Goal: Task Accomplishment & Management: Manage account settings

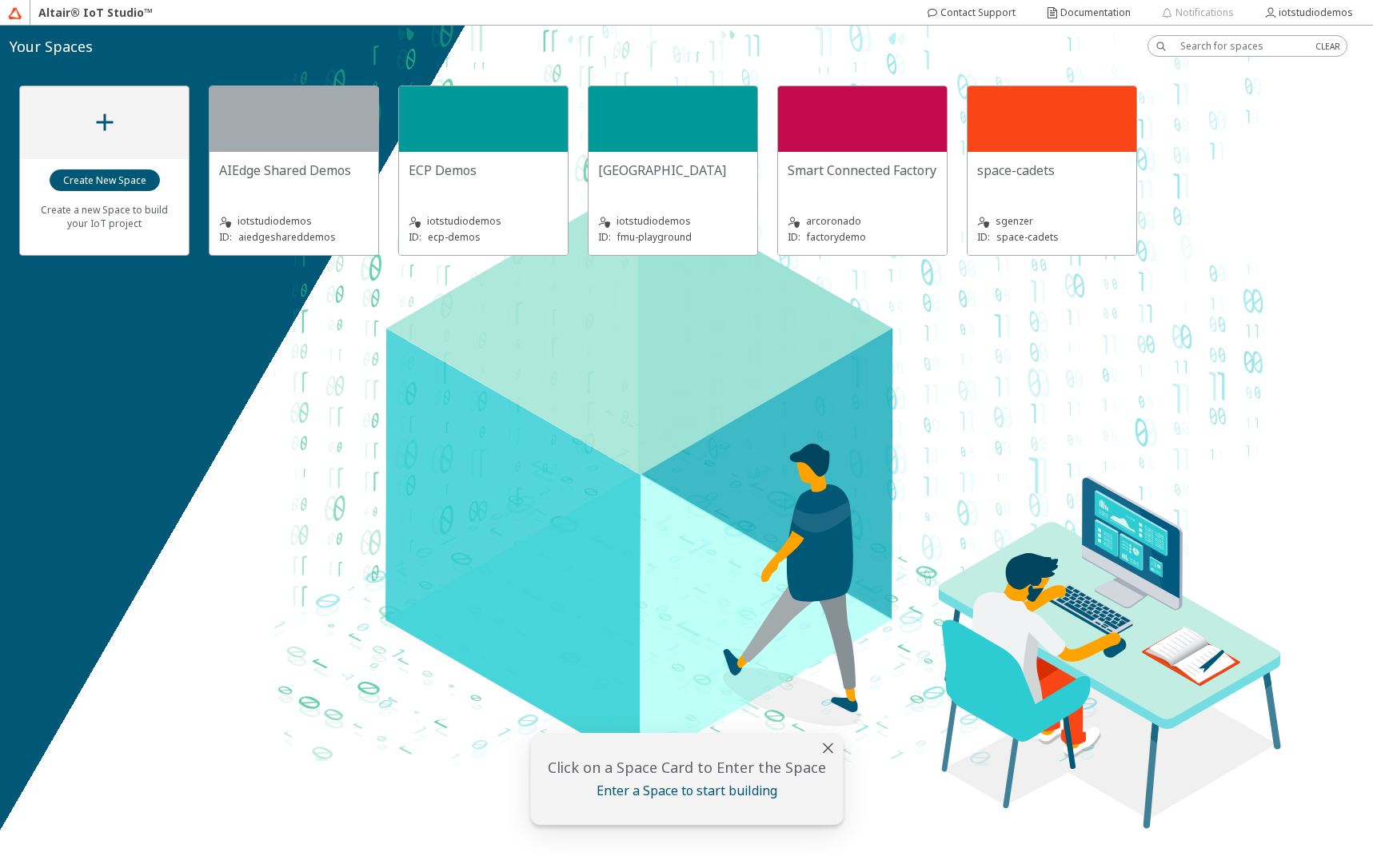
click at [646, 188] on div "FMU Playground" at bounding box center [673, 178] width 149 height 32
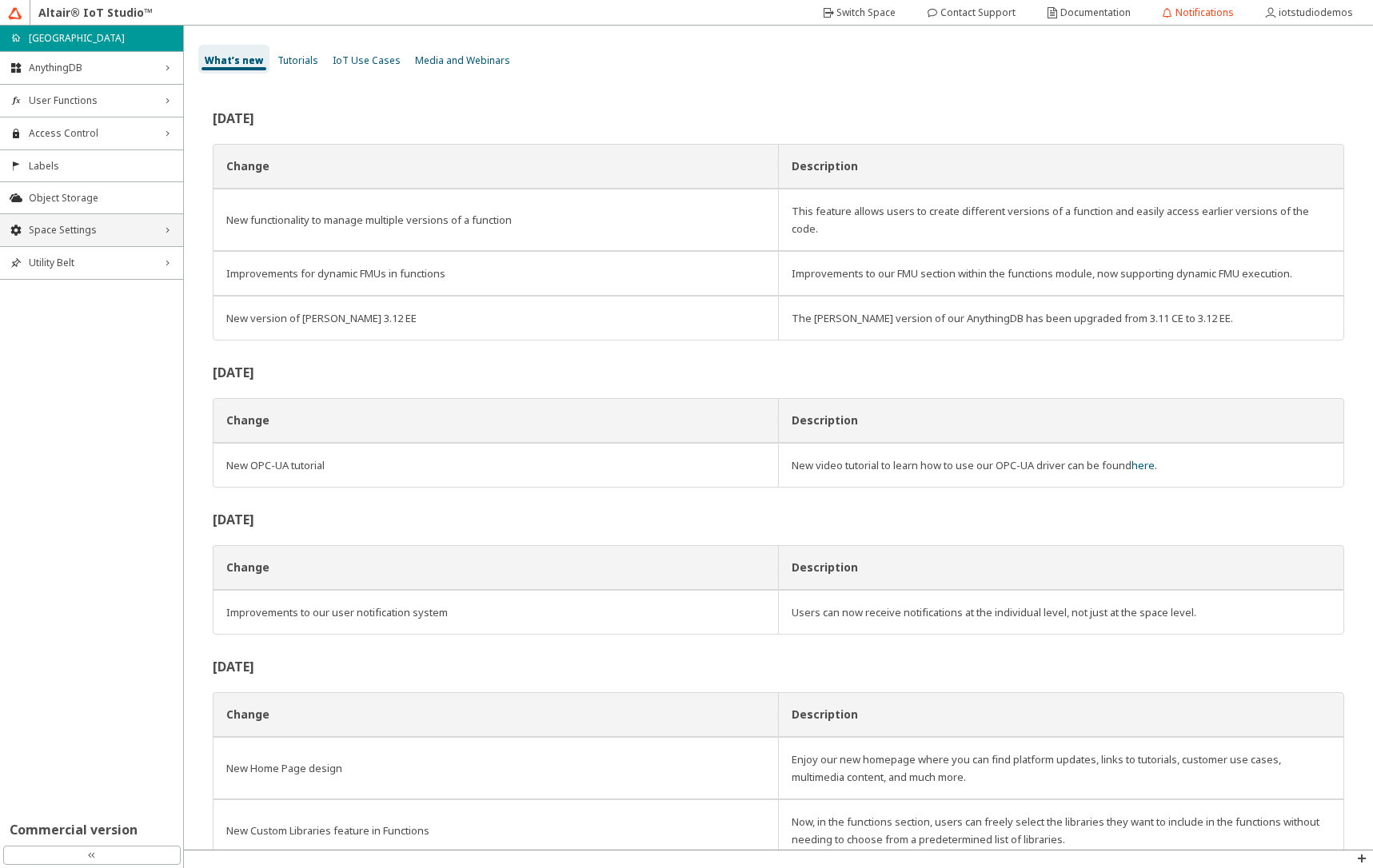
click at [55, 235] on span "Space Settings" at bounding box center [92, 230] width 126 height 13
click at [88, 341] on span "AU Management" at bounding box center [101, 337] width 145 height 13
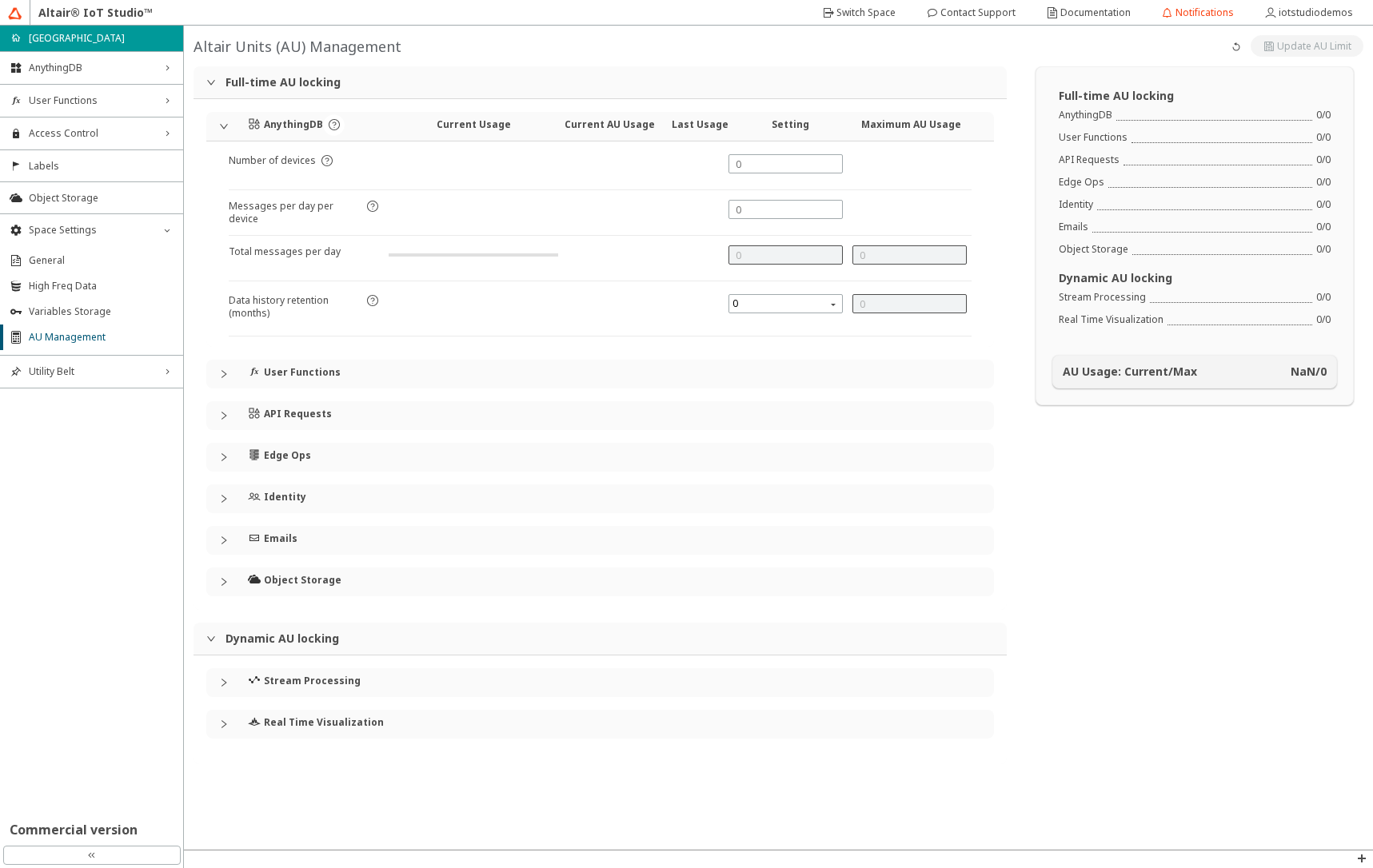
type input "144000"
type input "7"
type input "0"
click at [222, 500] on icon "collapsed" at bounding box center [224, 498] width 10 height 10
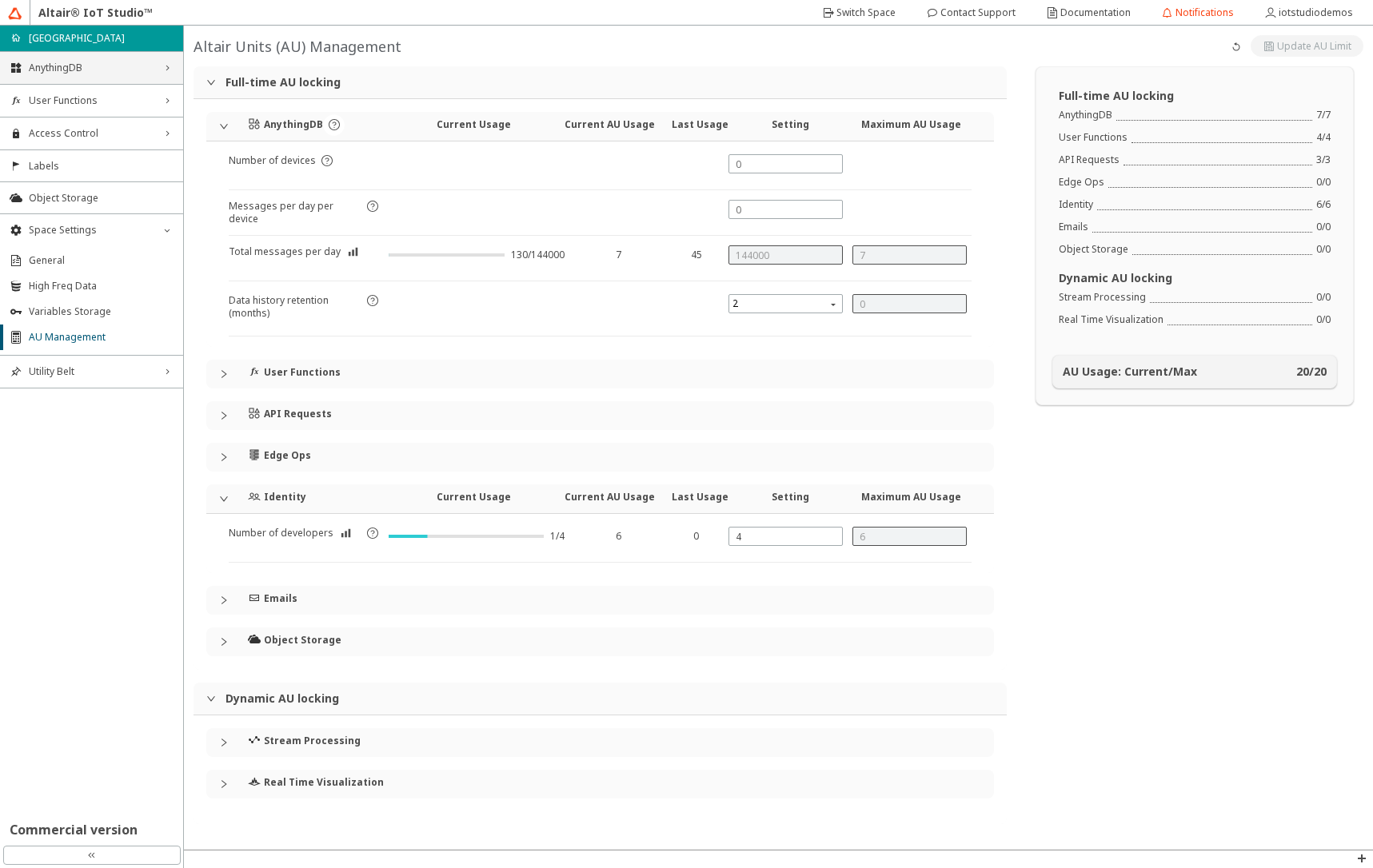
click at [97, 76] on div "AnythingDB right_chevron" at bounding box center [92, 68] width 184 height 32
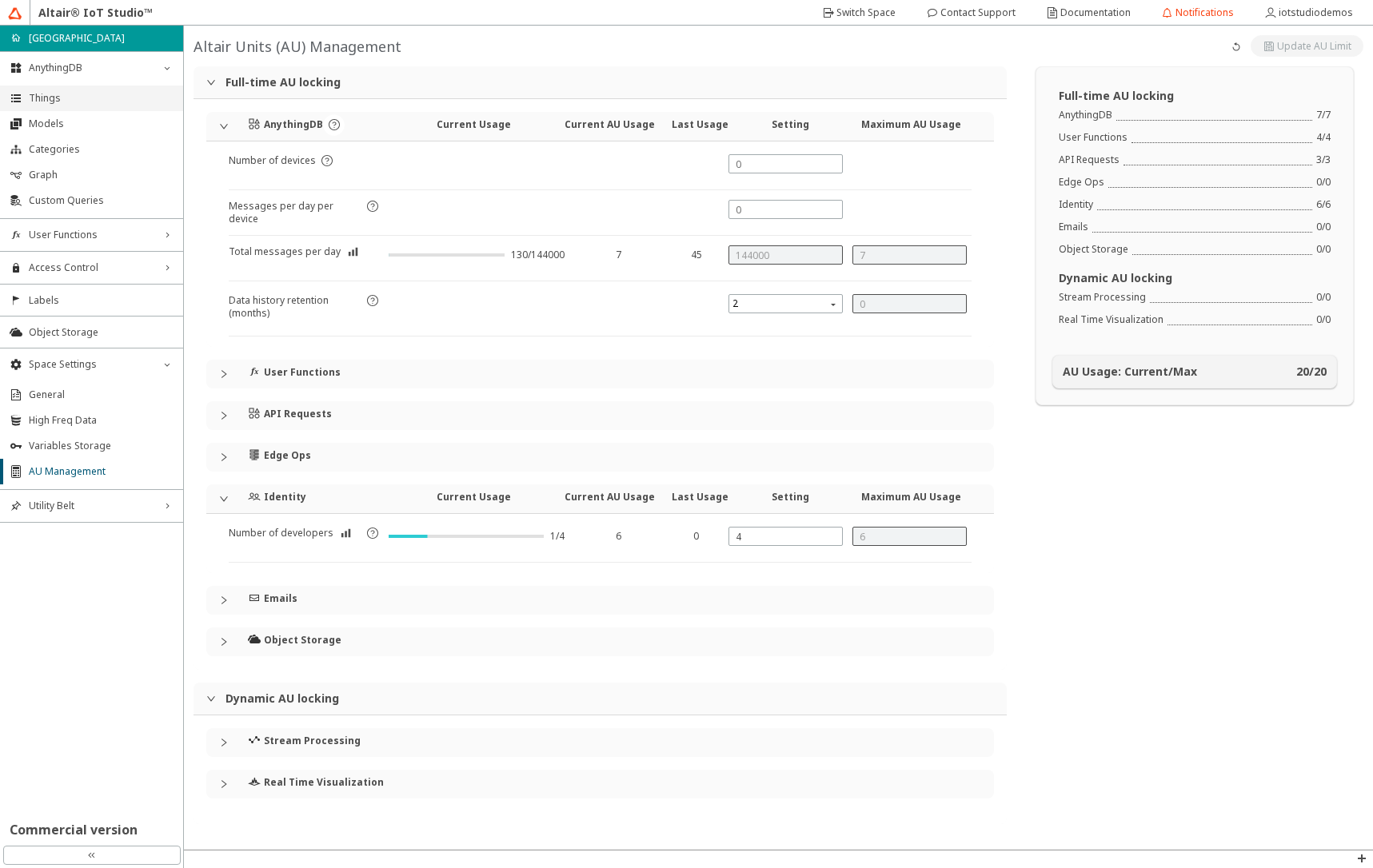
click at [94, 92] on span "Things" at bounding box center [101, 98] width 145 height 13
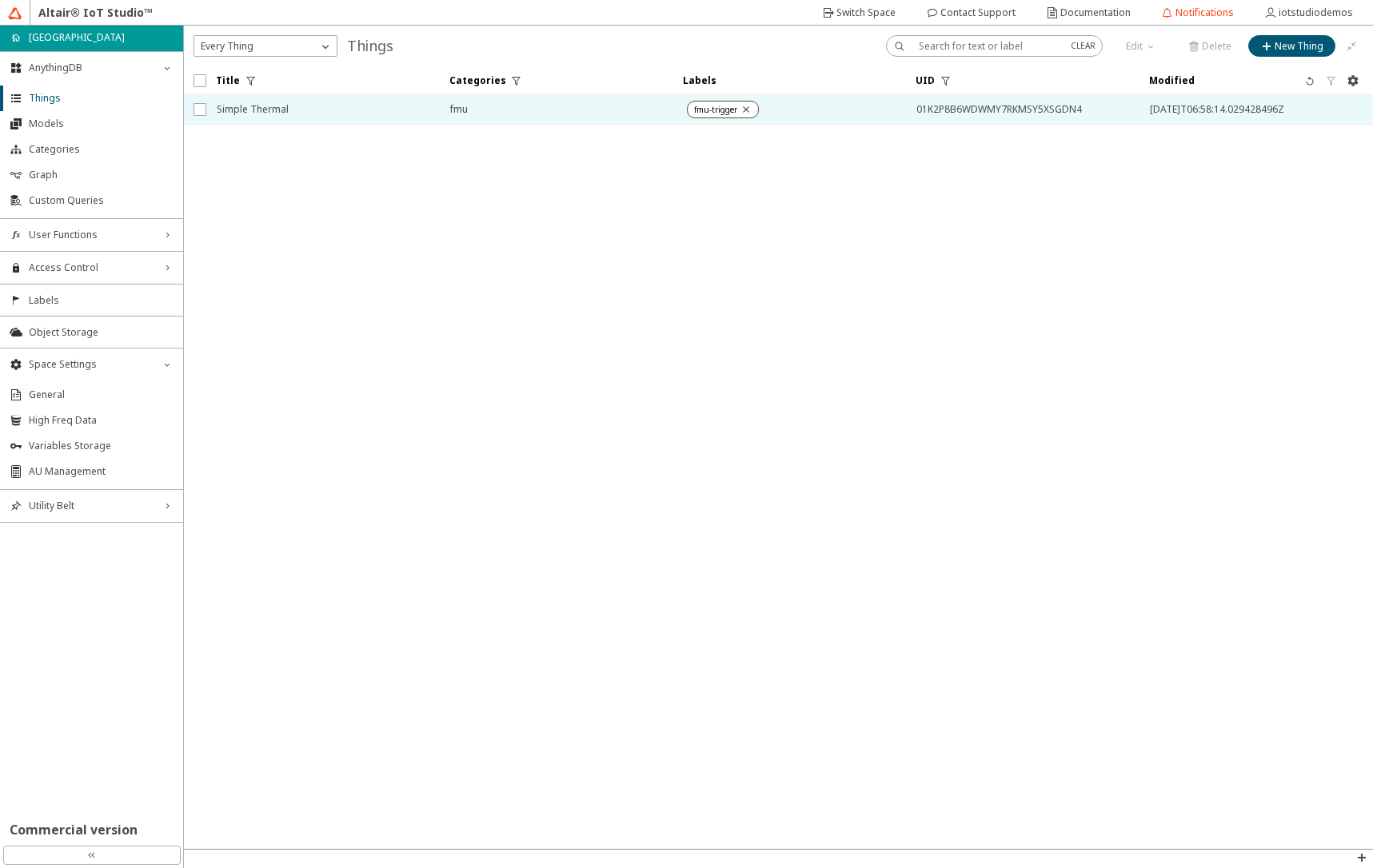
click at [267, 120] on span "Simple Thermal" at bounding box center [323, 110] width 212 height 29
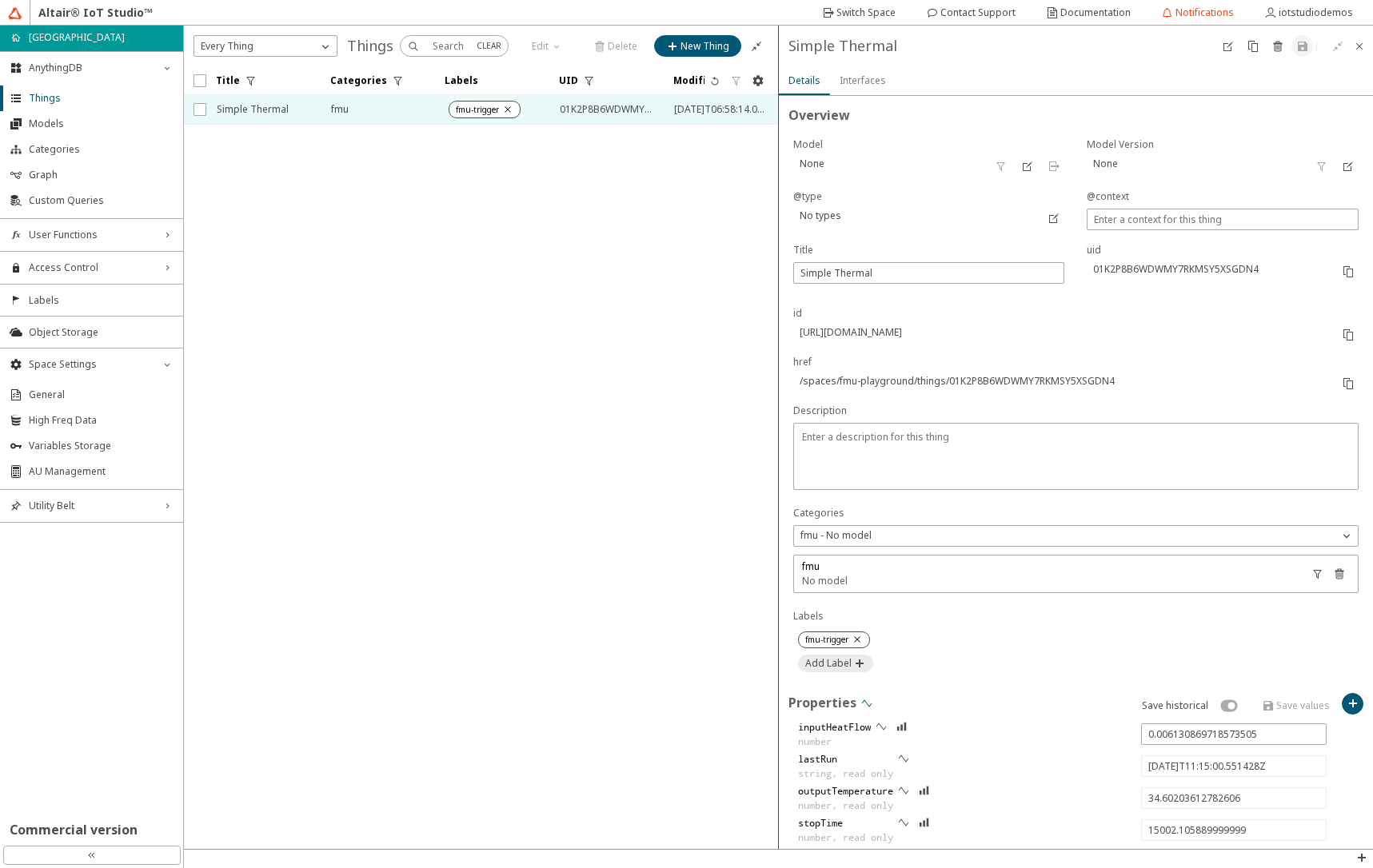
click at [871, 703] on iron-icon at bounding box center [866, 703] width 13 height 13
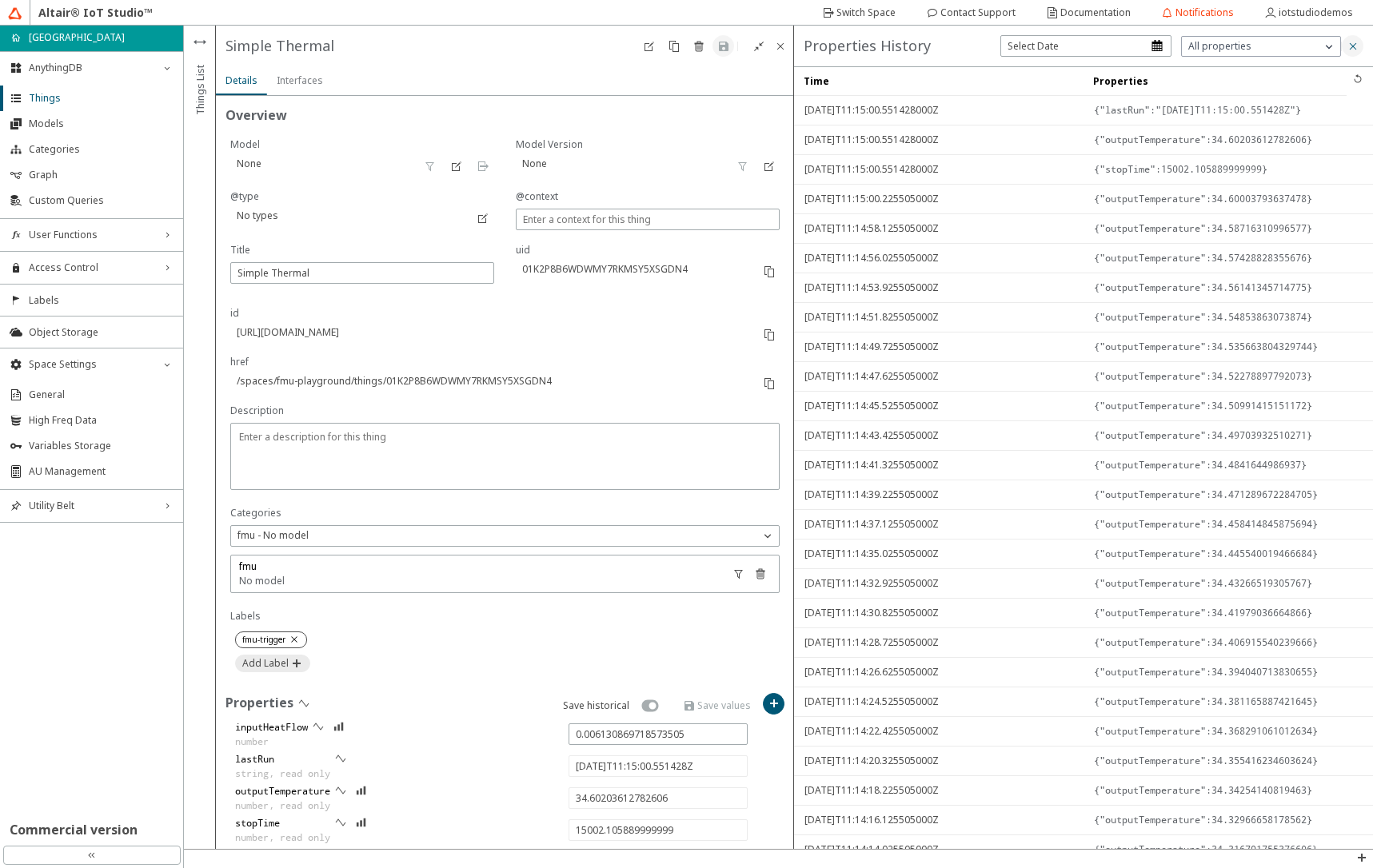
click at [1359, 47] on iron-icon at bounding box center [1353, 46] width 13 height 13
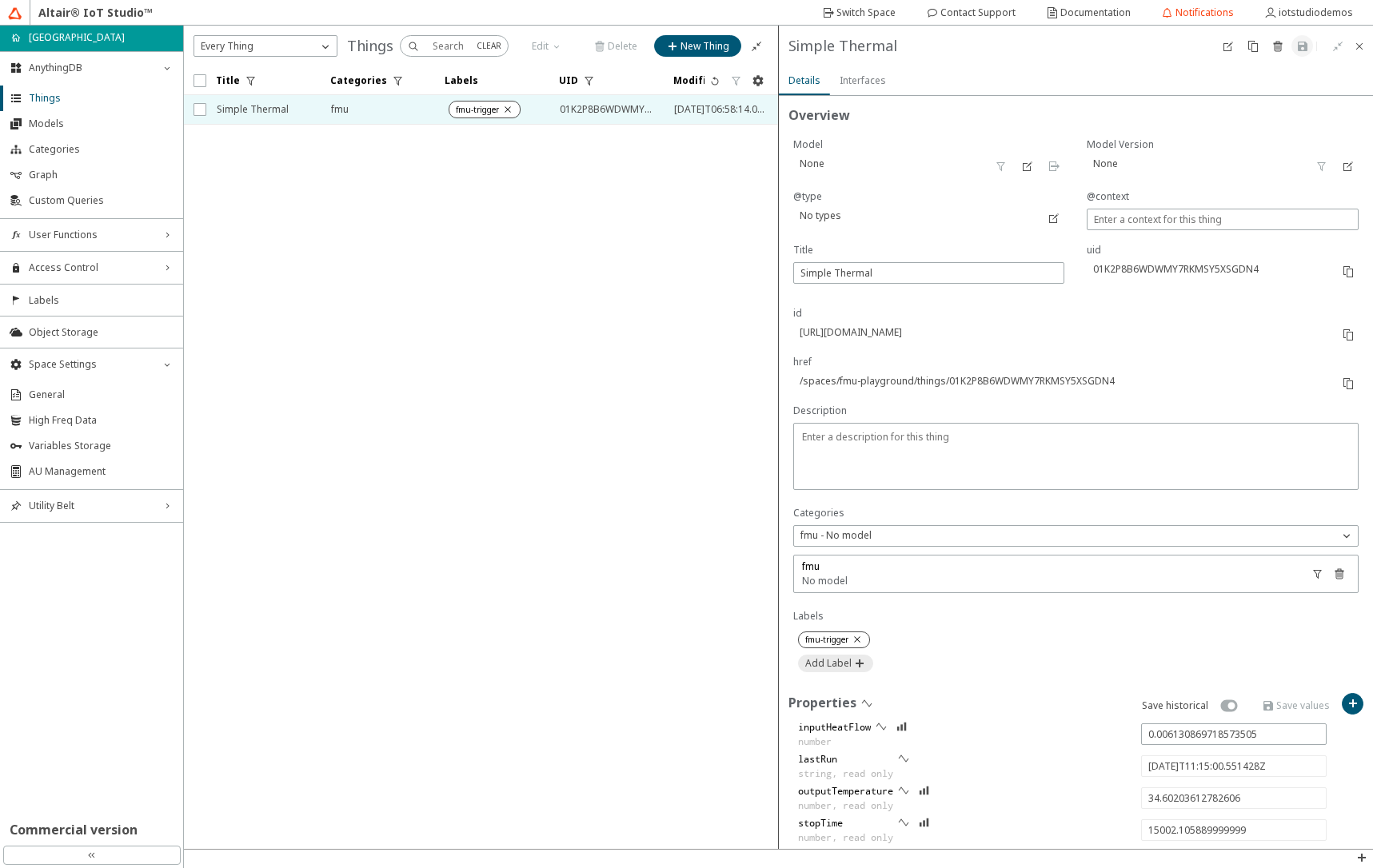
scroll to position [166, 0]
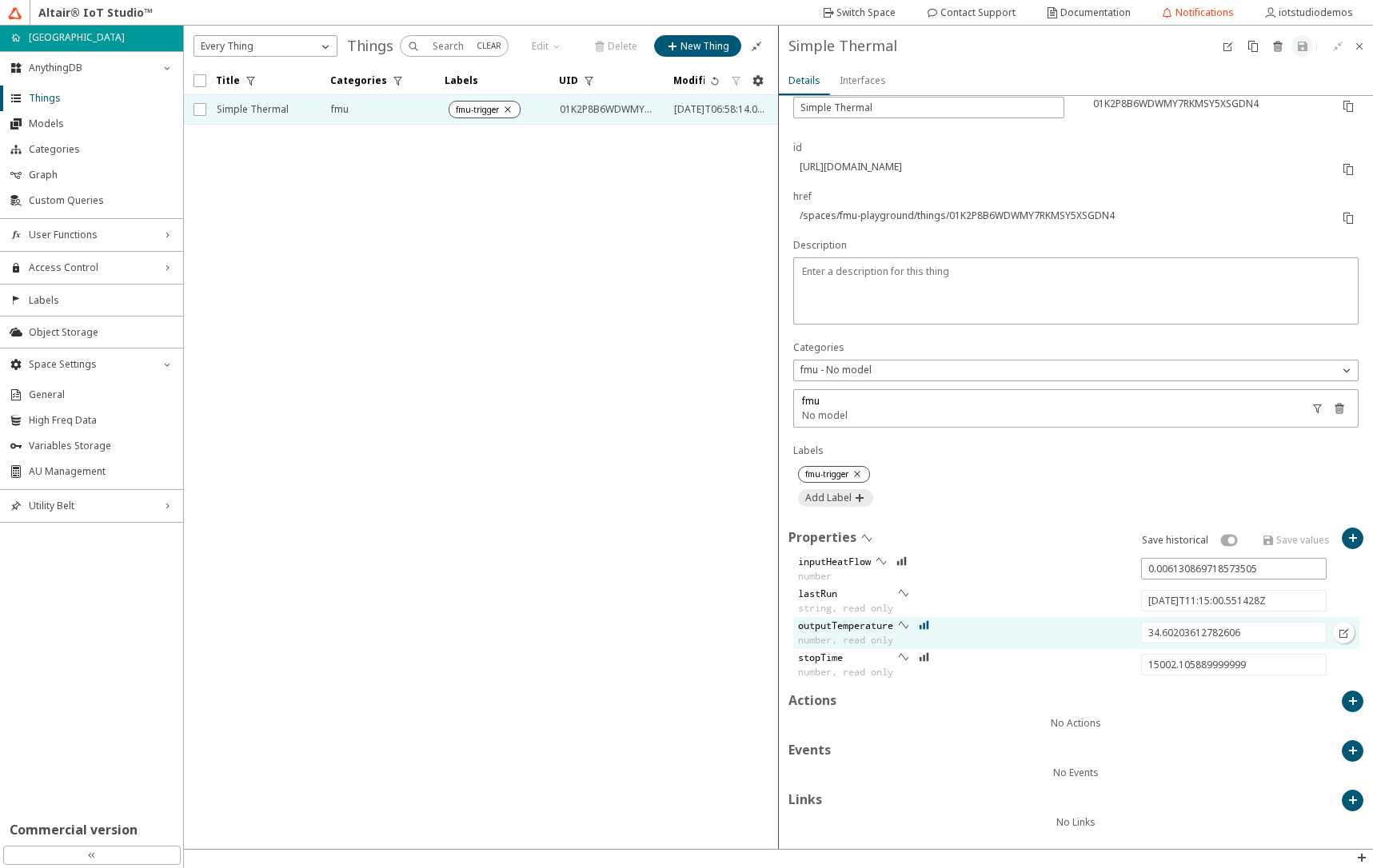
click at [923, 629] on iron-icon at bounding box center [924, 625] width 11 height 13
click at [1364, 860] on iron-icon at bounding box center [1362, 858] width 13 height 13
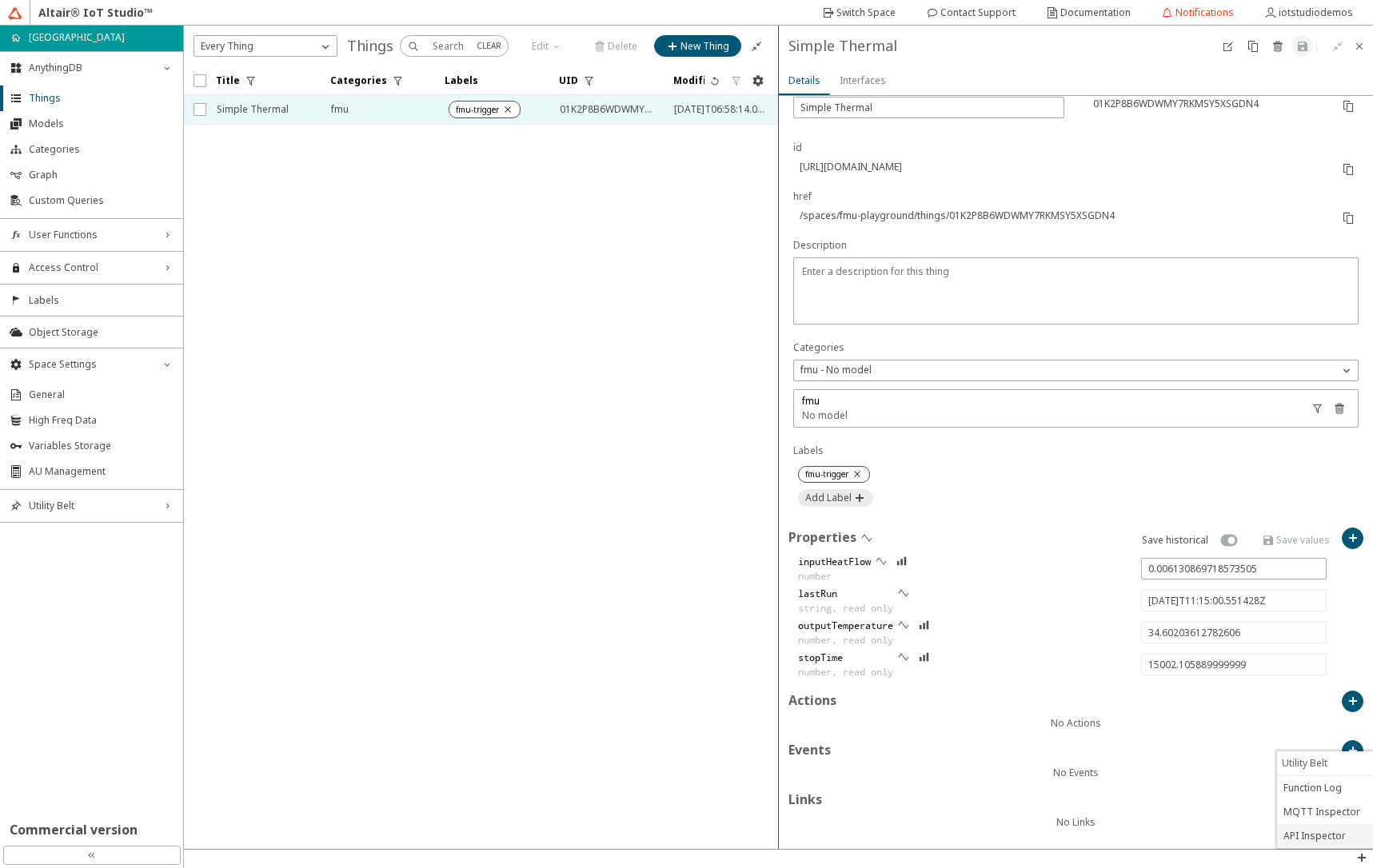
click at [1322, 835] on p "API Inspector" at bounding box center [1325, 837] width 96 height 14
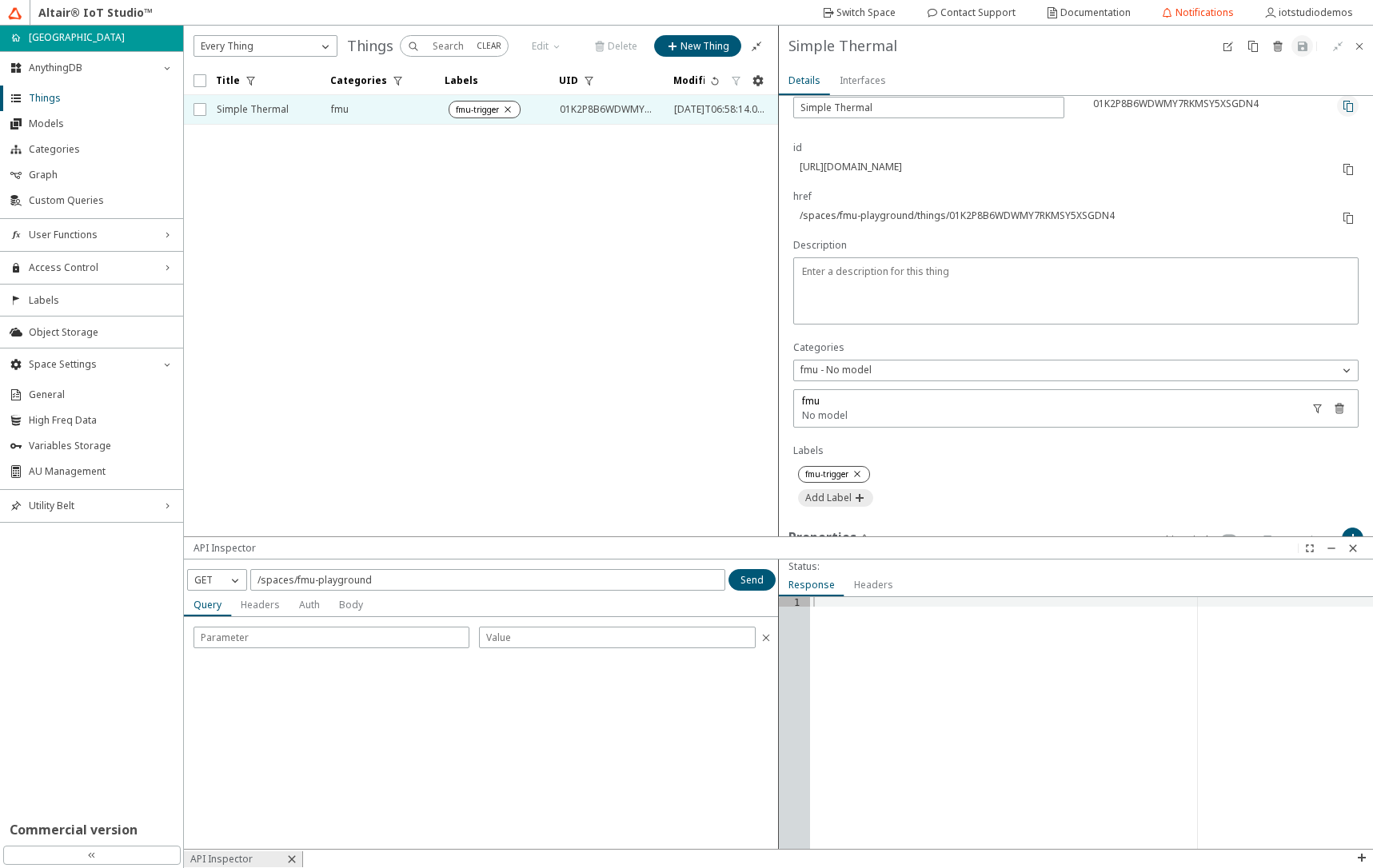
click at [1337, 112] on paper-button at bounding box center [1348, 106] width 22 height 22
click at [535, 576] on input "/spaces/fmu-playground" at bounding box center [488, 579] width 461 height 13
paste input "01K2P8B6WDWMY7RKMSY5XSGDN4"
type input "/spaces/fmu-playground/things/01K2P8B6WDWMY7RKMSY5XSGDN4/properties-history/out…"
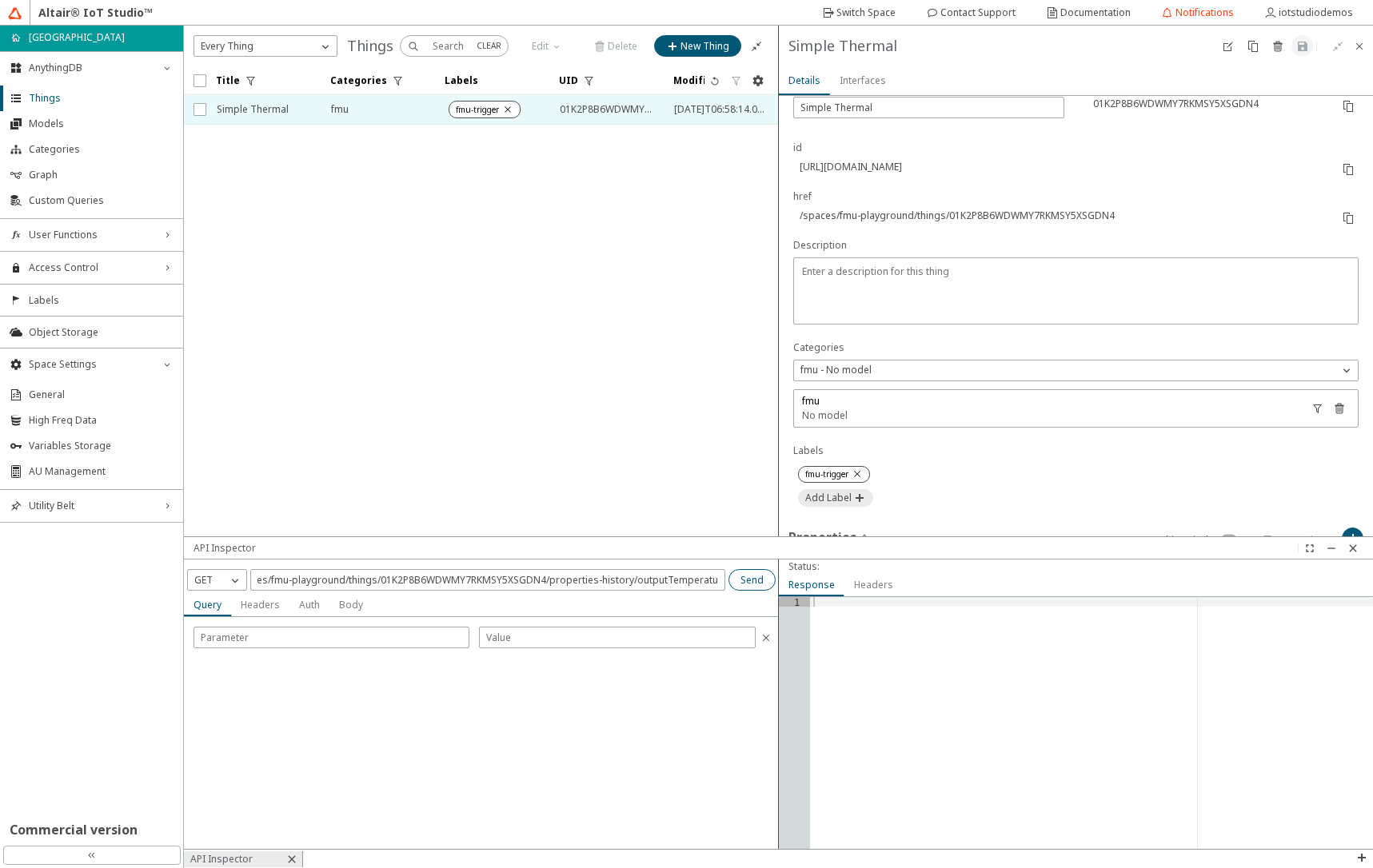
scroll to position [0, 0]
click at [0, 0] on slot "Send" at bounding box center [0, 0] width 0 height 0
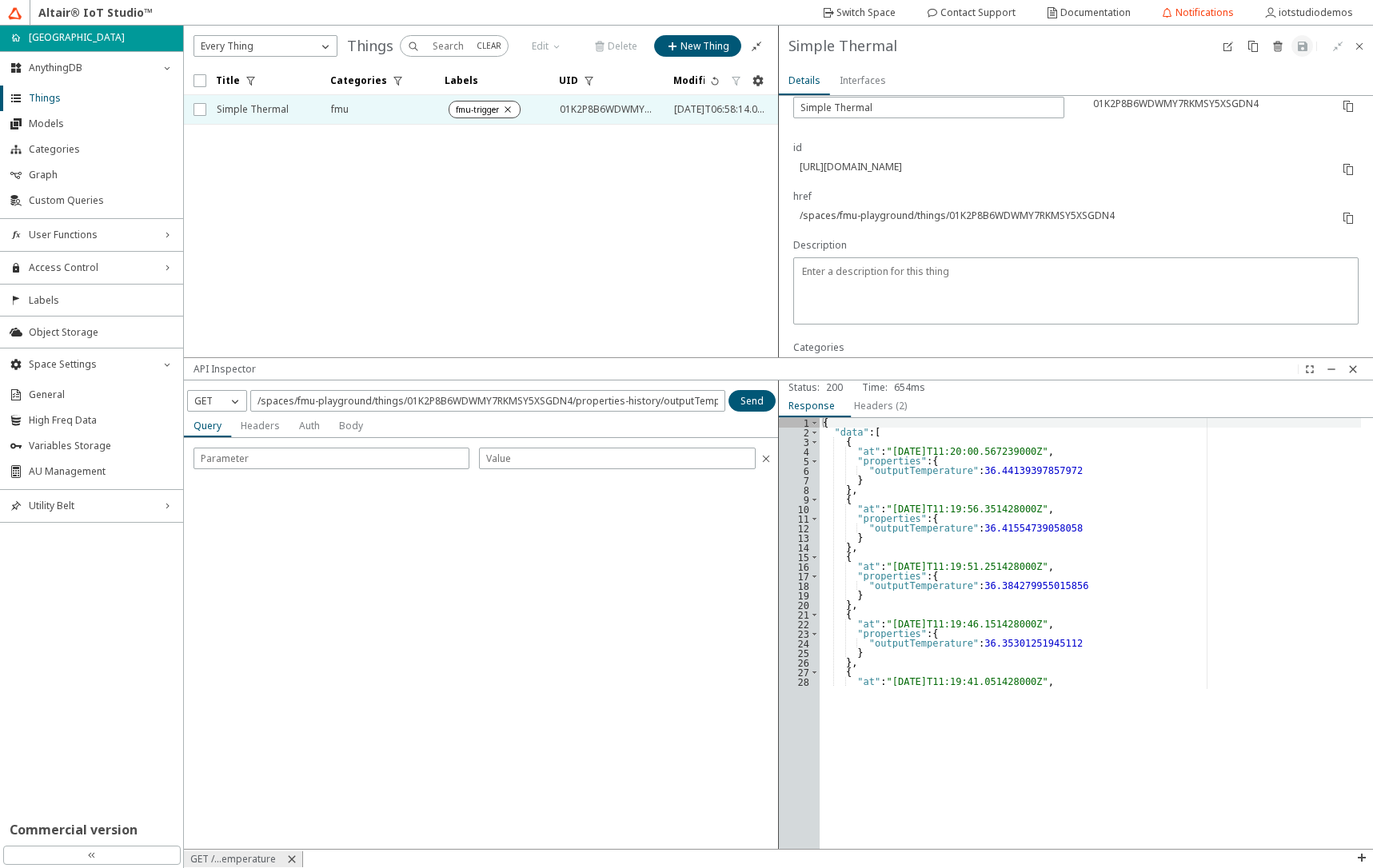
drag, startPoint x: 717, startPoint y: 538, endPoint x: 709, endPoint y: 359, distance: 179.2
click at [709, 359] on div at bounding box center [778, 369] width 1189 height 22
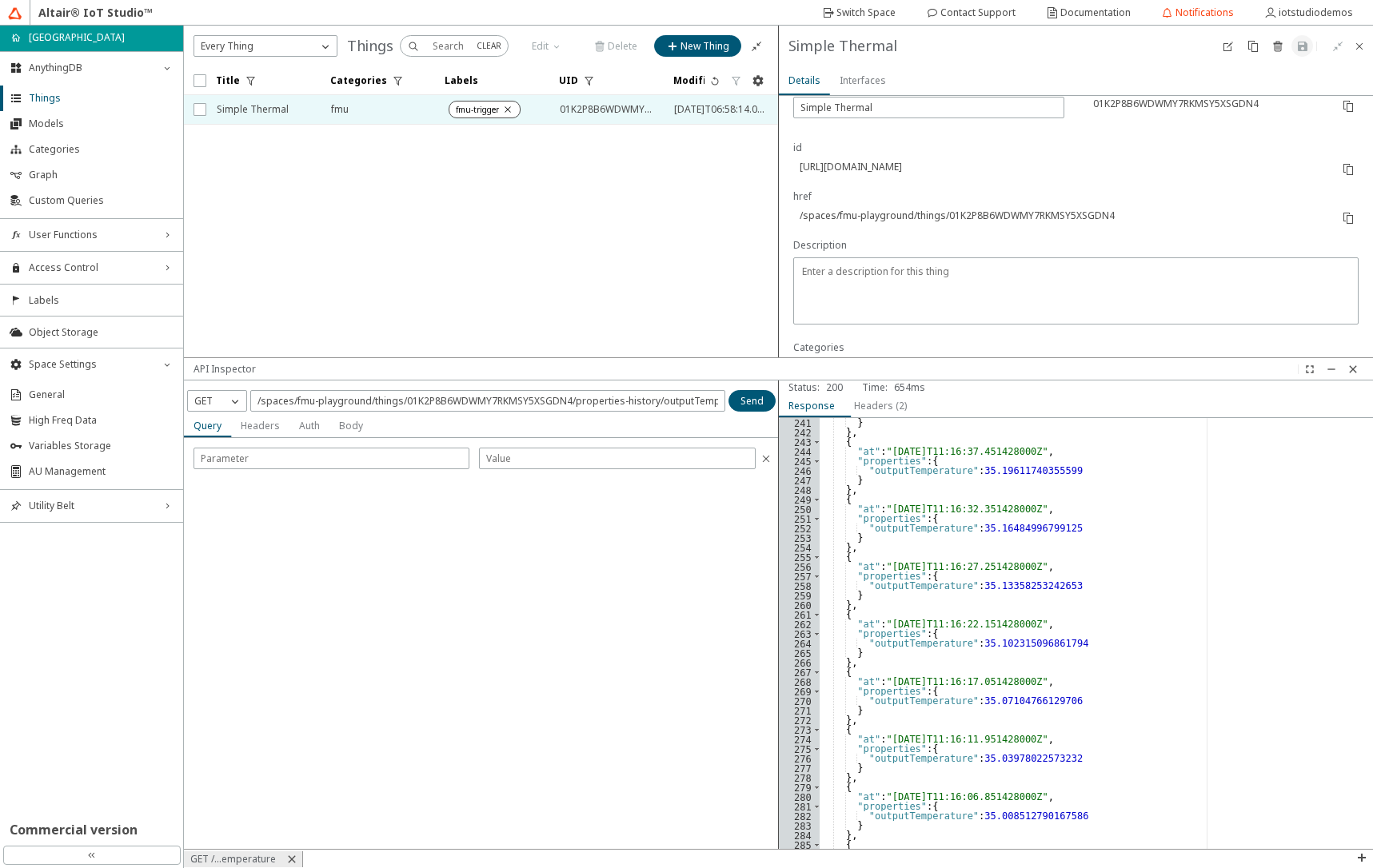
scroll to position [2534, 0]
type textarea ""next_cursor": "WyIyMDI1LTA4LTE1VDExOjE1OjUxLjU1MTQyODAwMFoiLCJvdXRwdXRUZW1wZXJ…"
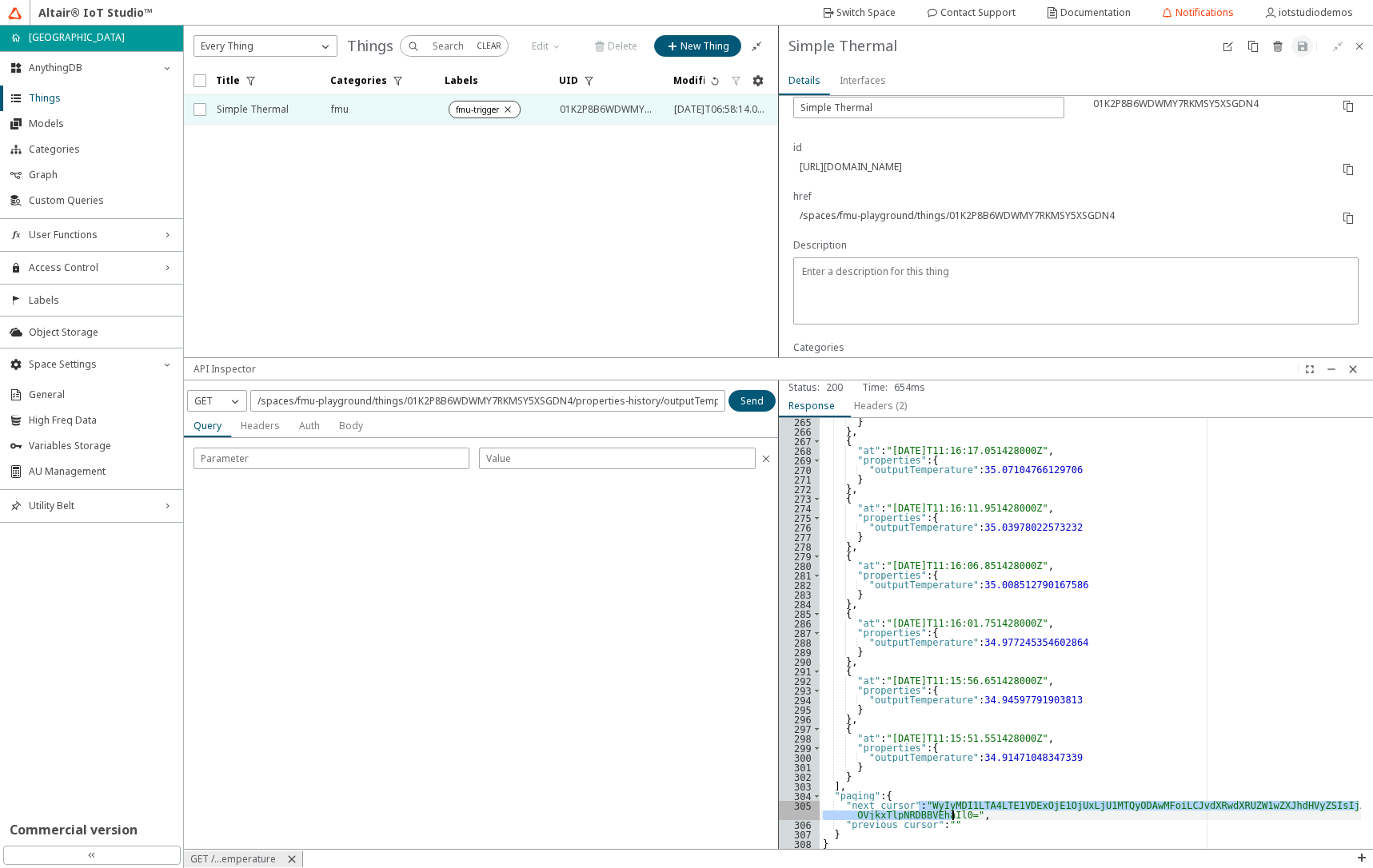
drag, startPoint x: 920, startPoint y: 804, endPoint x: 953, endPoint y: 814, distance: 34.5
click at [953, 814] on div "} } , { "at" : "2025-08-15T11:16:17.051428000Z" , "properties" : { "outputTempe…" at bounding box center [1090, 642] width 543 height 450
click at [618, 407] on input "/spaces/fmu-playground/things/01K2P8B6WDWMY7RKMSY5XSGDN4/properties-history/out…" at bounding box center [488, 400] width 461 height 13
paste input "WyIyMDI1LTA4LTE1VDExOjE1OjUxLjU1MTQyODAwMFoiLCJvdXRwdXRUZW1wZXJhdHVyZSIsIjAxSzJ…"
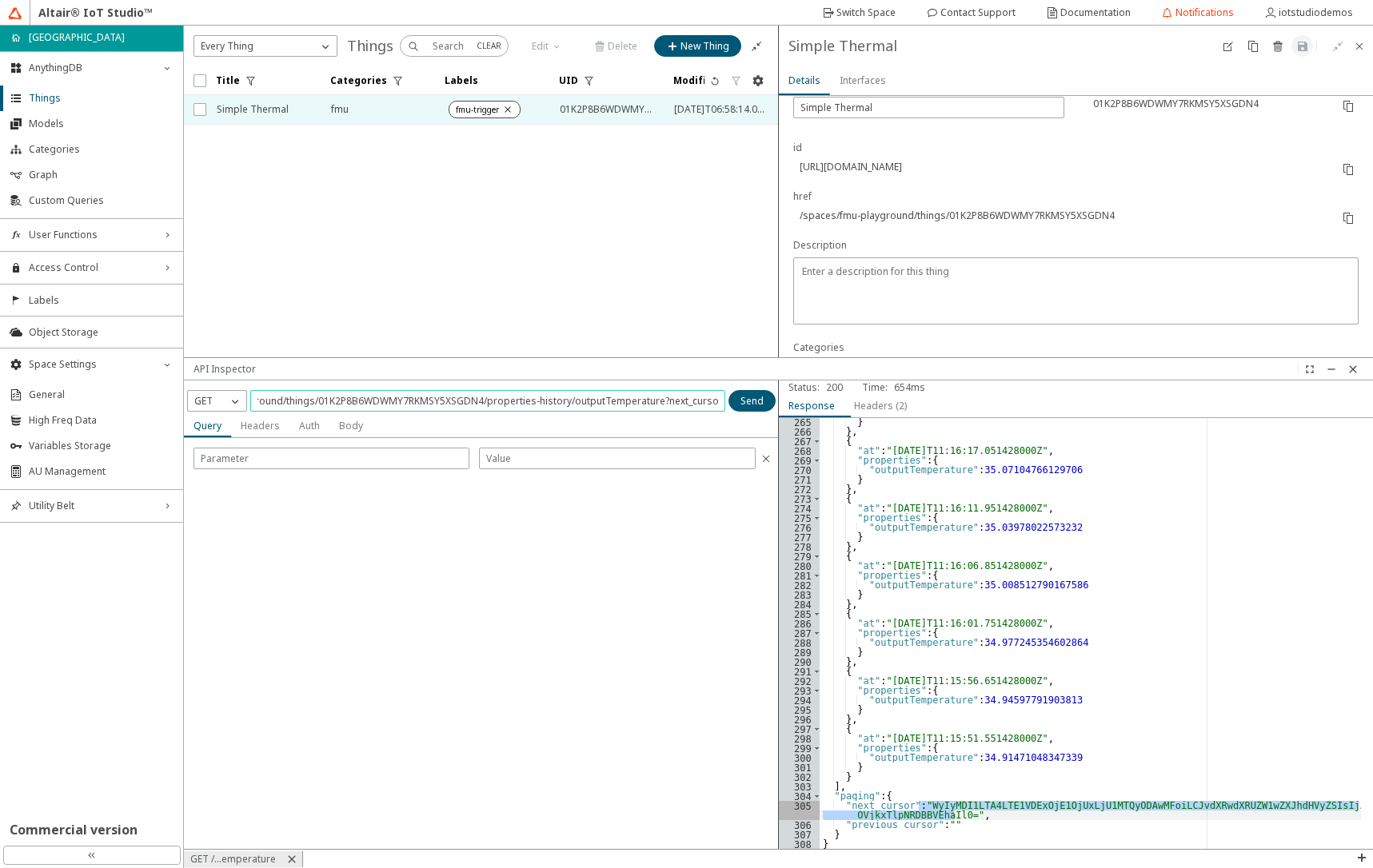
scroll to position [0, 703]
type input "/spaces/fmu-playground/things/01K2P8B6WDWMY7RKMSY5XSGDN4/properties-history/out…"
click at [765, 404] on paper-button "Send" at bounding box center [752, 401] width 47 height 22
type textarea ""next_cursor": "WyIyMDI1LTA4LTE1VDExOjEzOjM4LjMyNTUwNTAwMFoiLCJvdXRwdXRUZW1wZXJ…"
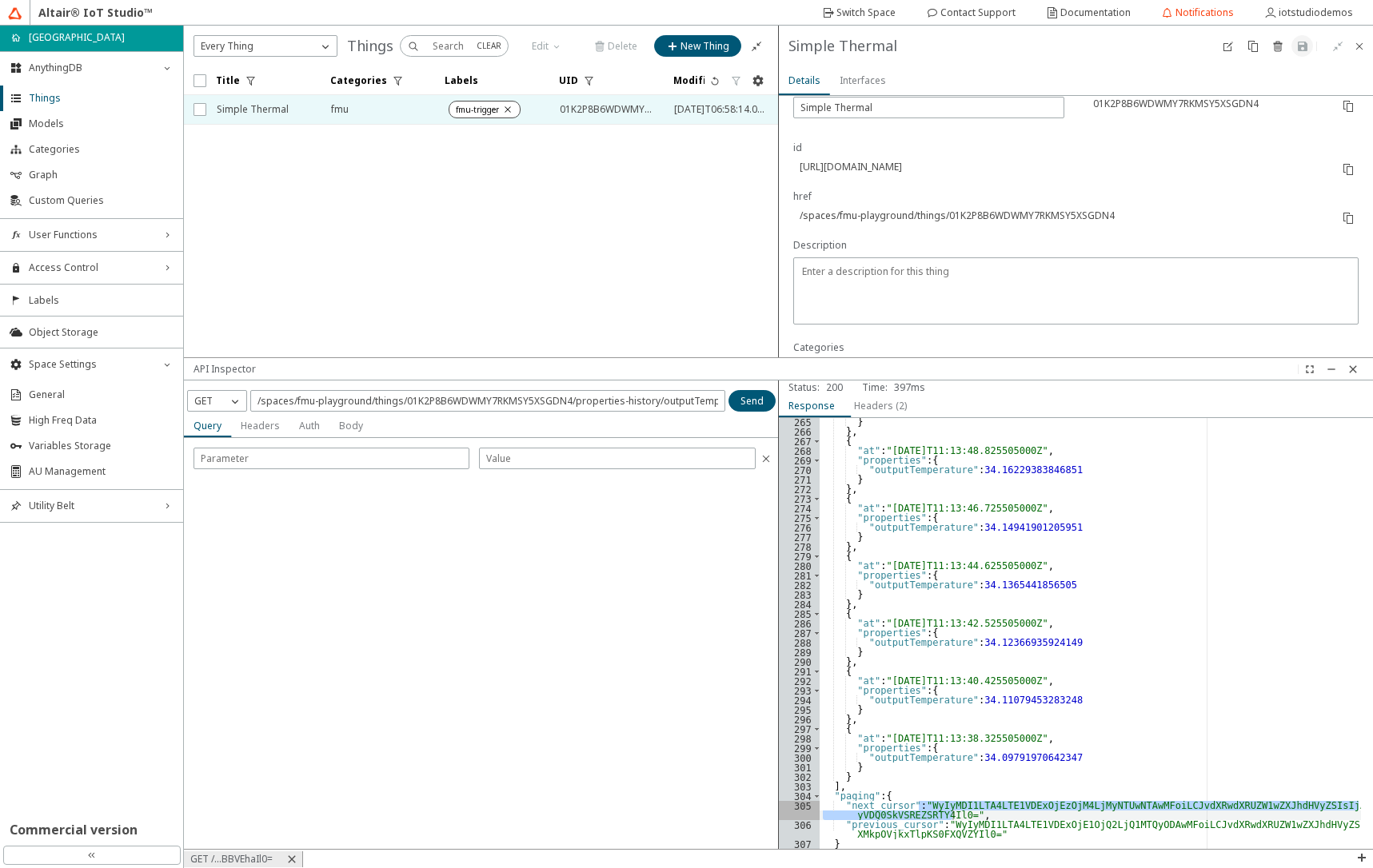
click at [0, 0] on slot "Headers" at bounding box center [0, 0] width 0 height 0
click at [0, 0] on slot "Query" at bounding box center [0, 0] width 0 height 0
click at [667, 406] on input "/spaces/fmu-playground/things/01K2P8B6WDWMY7RKMSY5XSGDN4/properties-history/out…" at bounding box center [488, 400] width 461 height 13
type input "/spaces/fmu-playground/things/01K2P8B6WDWMY7RKMSY5XSGDN4/properties-history/out…"
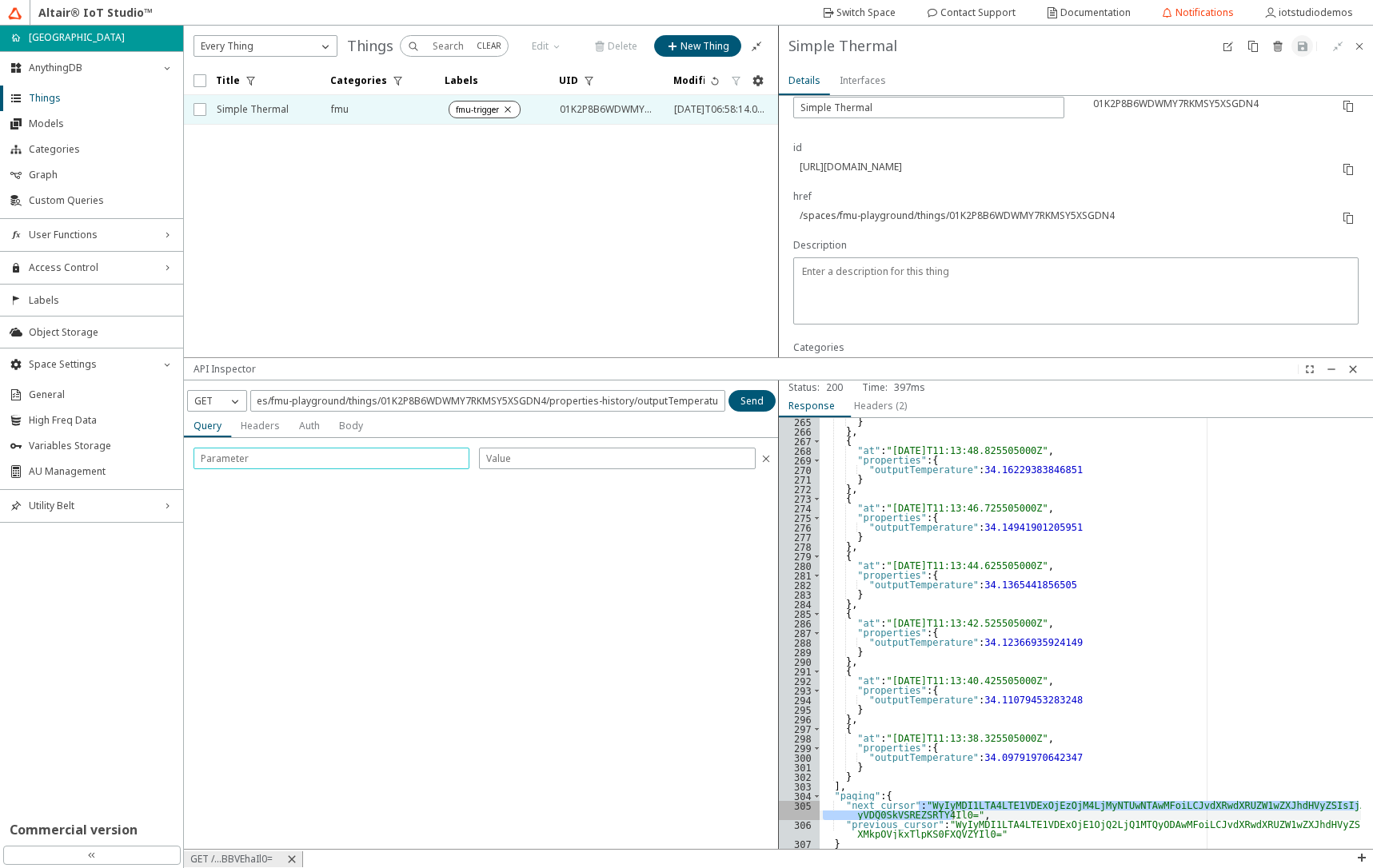
scroll to position [0, 0]
click at [443, 462] on input "text" at bounding box center [331, 458] width 262 height 13
type input "next_cursor"
click at [541, 461] on input "text" at bounding box center [616, 458] width 262 height 13
paste input "WyIyMDI1LTA4LTE1VDExOjEzOjM4LjMyNTUwNTAwMFoiLCJvdXRwdXRUZW1wZXJhdHVyZSIsIjAxSzJ…"
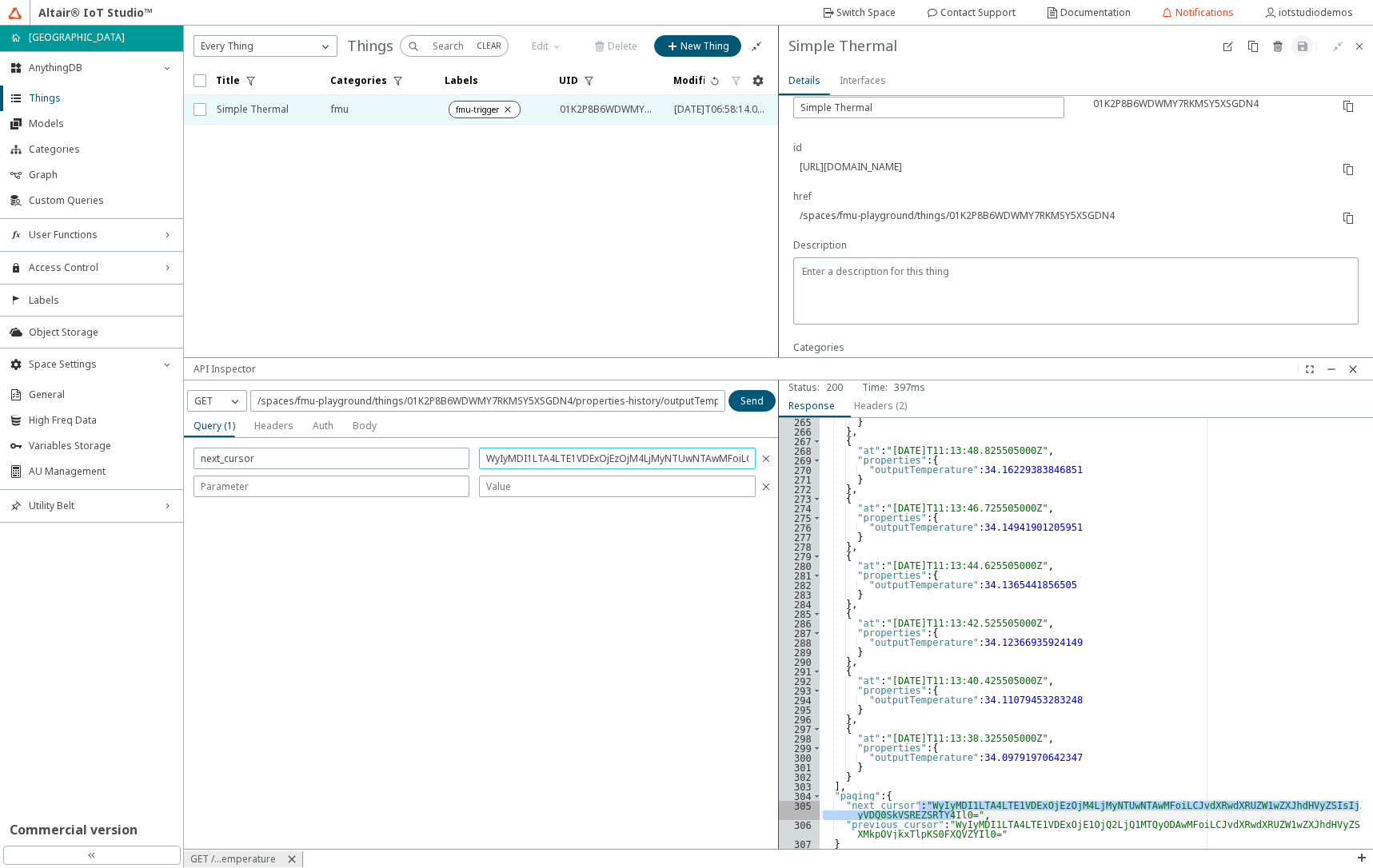
scroll to position [0, 359]
type input "WyIyMDI1LTA4LTE1VDExOjEzOjM4LjMyNTUwNTAwMFoiLCJvdXRwdXRUZW1wZXJhdHVyZSIsIjAxSzJ…"
click at [0, 0] on slot "Send" at bounding box center [0, 0] width 0 height 0
type textarea ""next_cursor": "WyIyMDI1LTA4LTE1VDExOjExOjE2LjQwNzEyMjAwMFoiLCJvdXRwdXRUZW1wZXJ…"
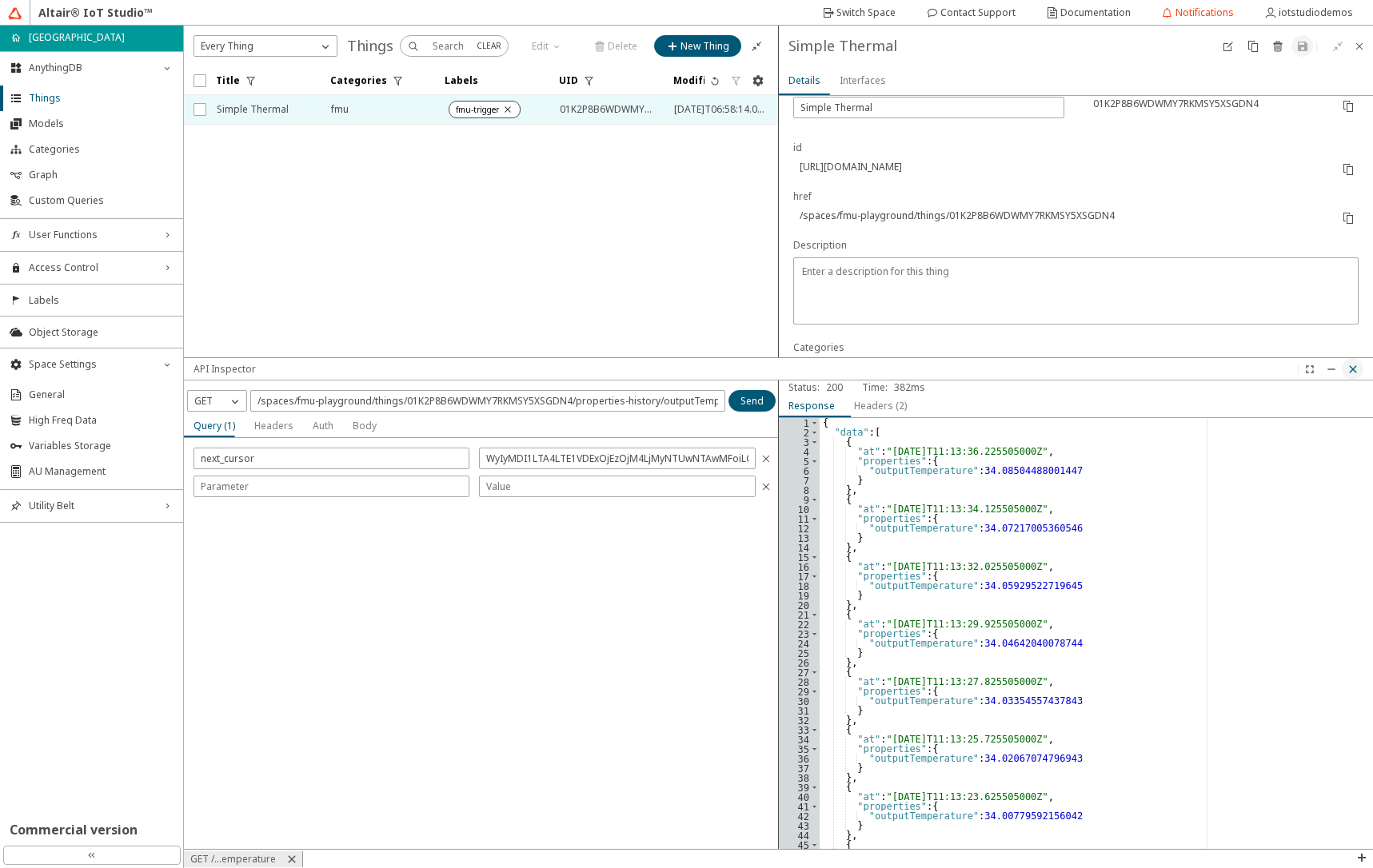
click at [1350, 371] on iron-icon at bounding box center [1353, 370] width 13 height 13
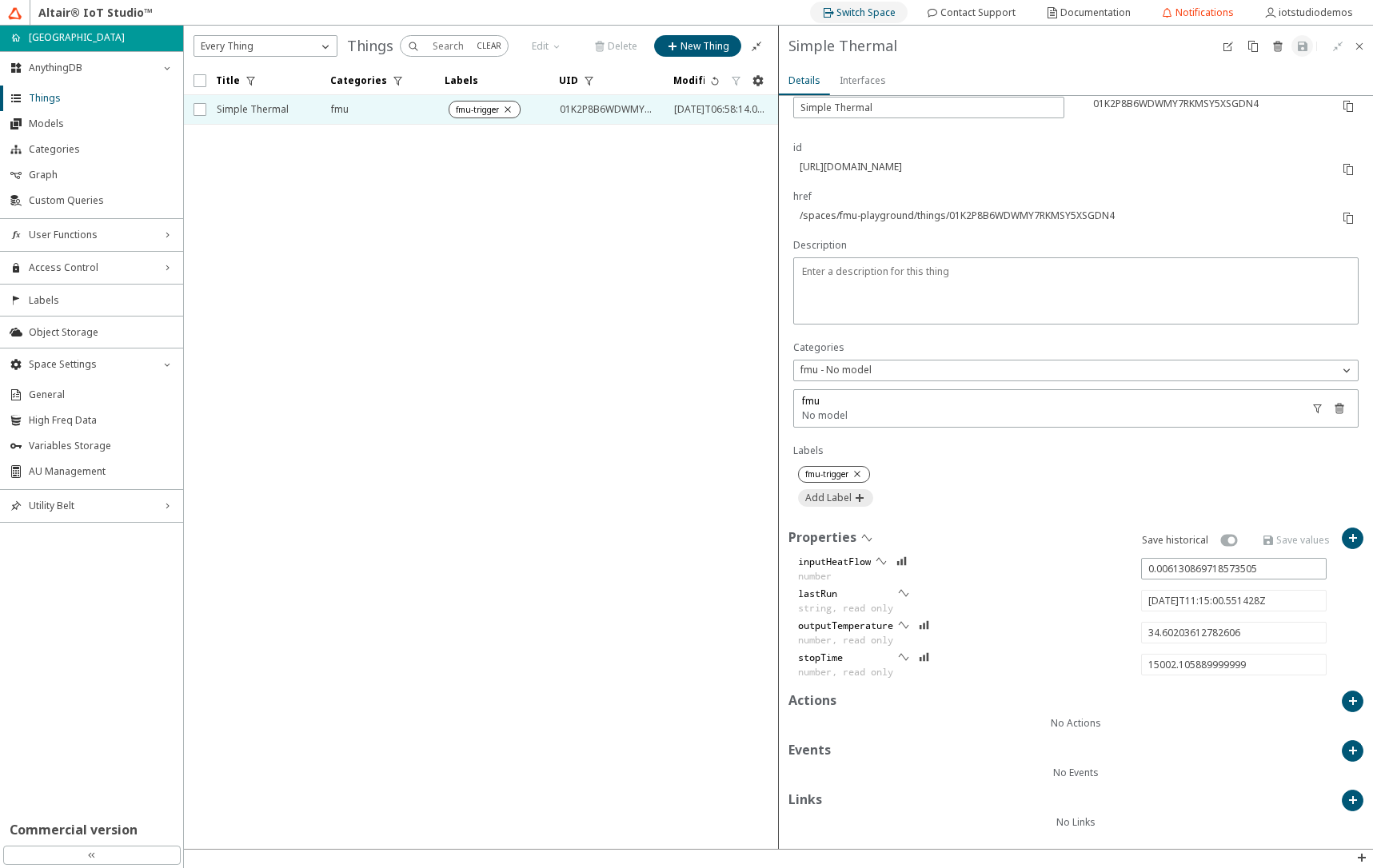
click at [0, 0] on slot "Switch Space" at bounding box center [0, 0] width 0 height 0
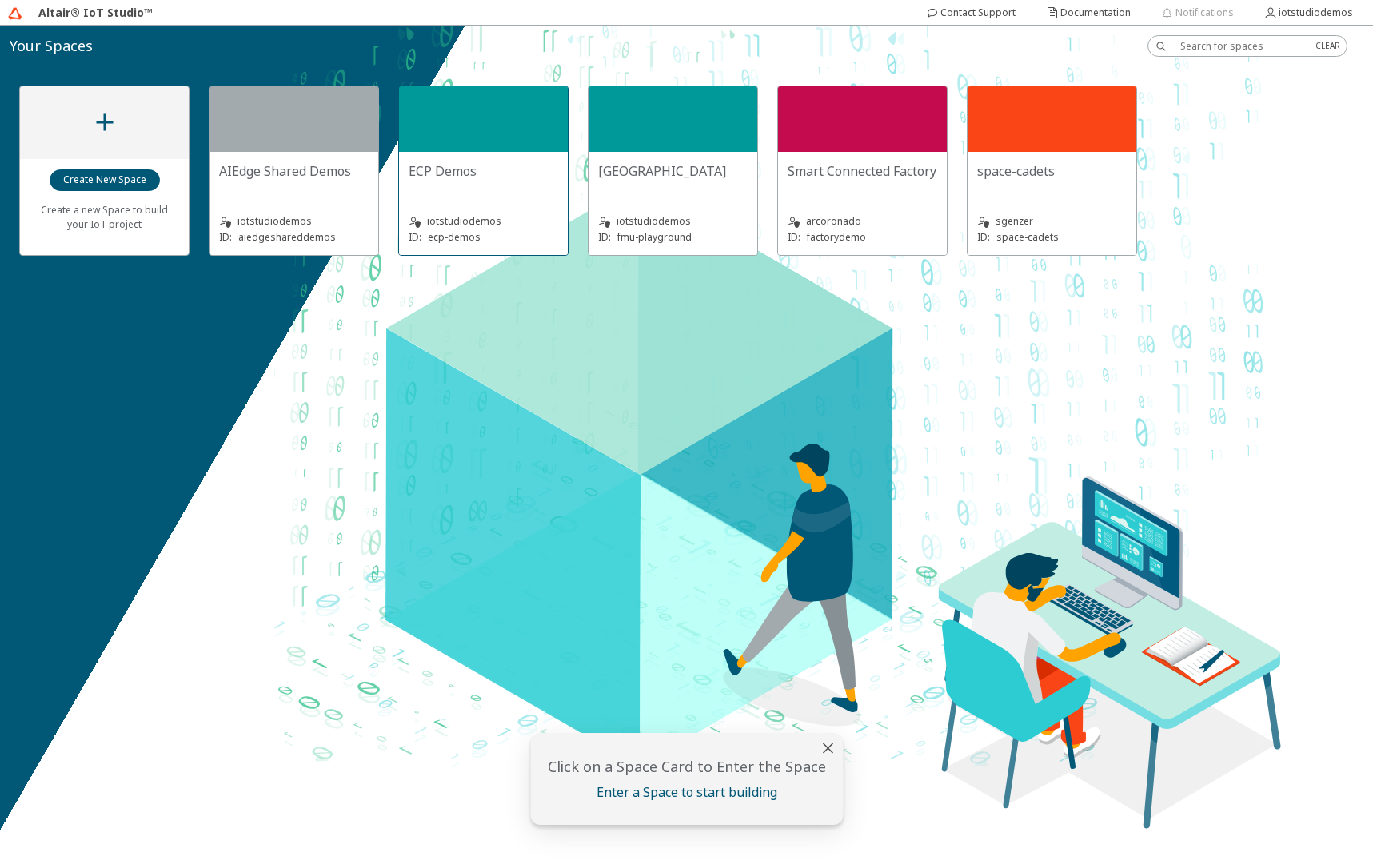
click at [506, 151] on div at bounding box center [484, 119] width 169 height 66
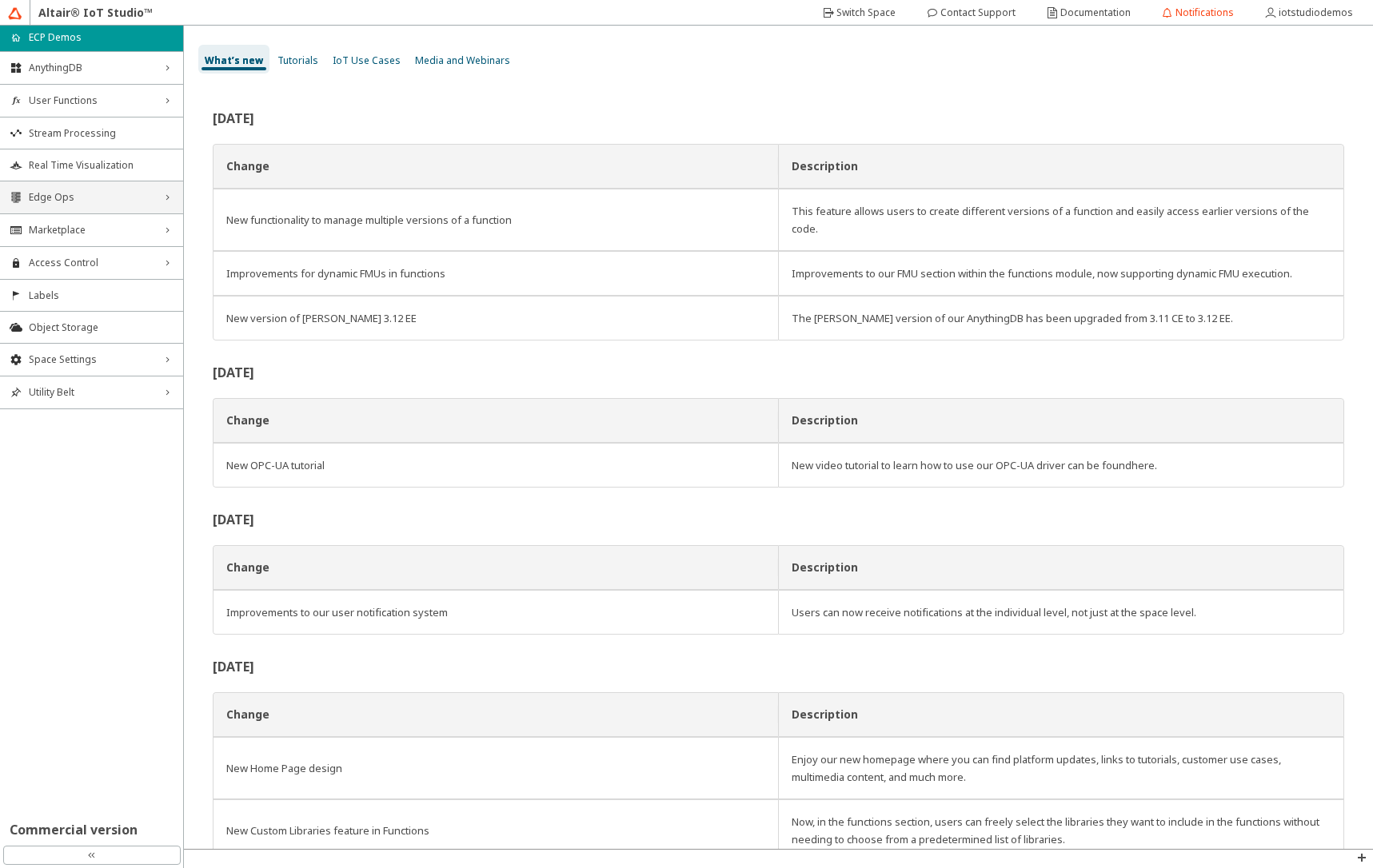
click at [81, 195] on span "Edge Ops" at bounding box center [92, 197] width 126 height 13
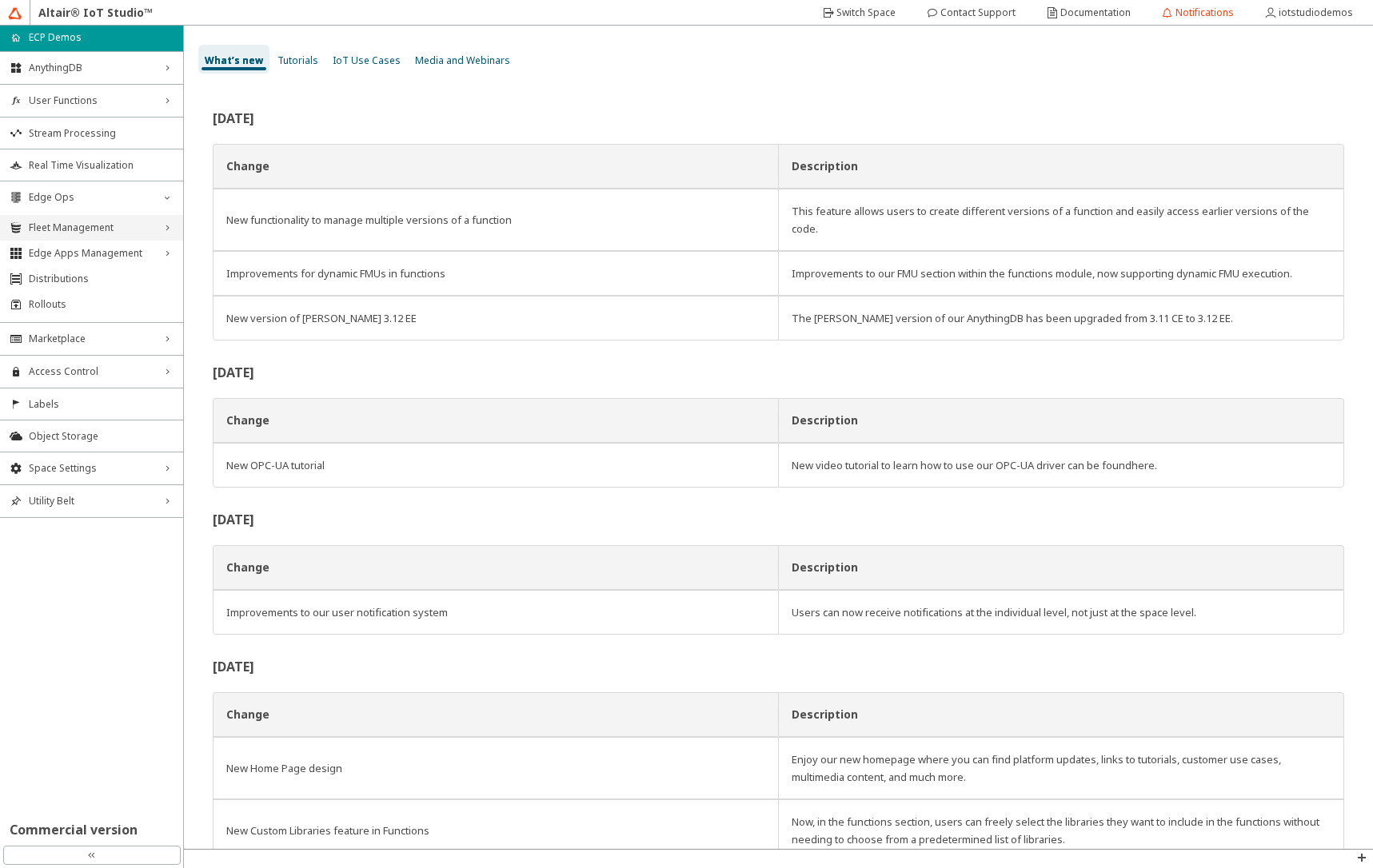
click at [81, 223] on span "Fleet Management" at bounding box center [92, 228] width 126 height 13
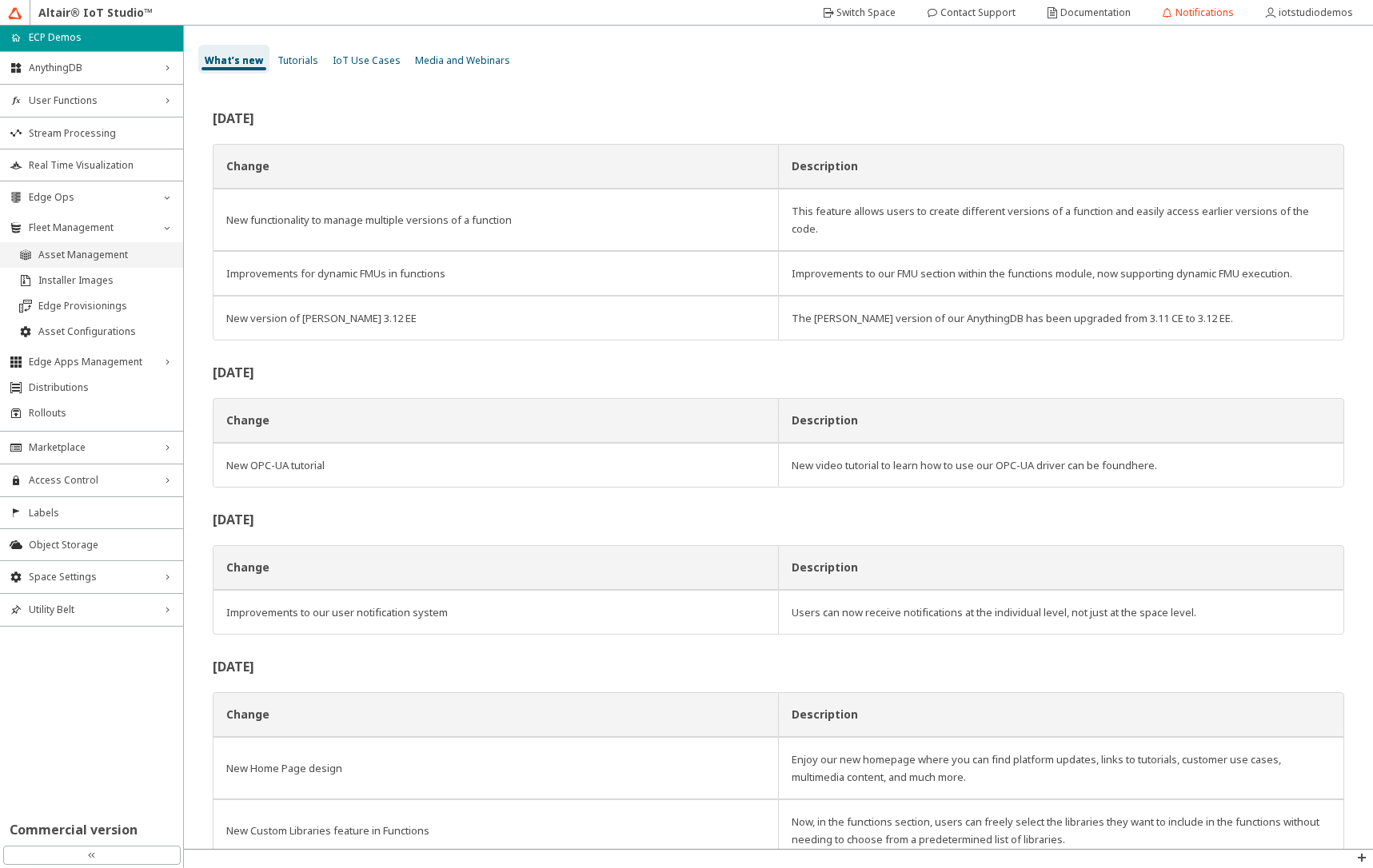
click at [79, 254] on span "Asset Management" at bounding box center [106, 255] width 135 height 13
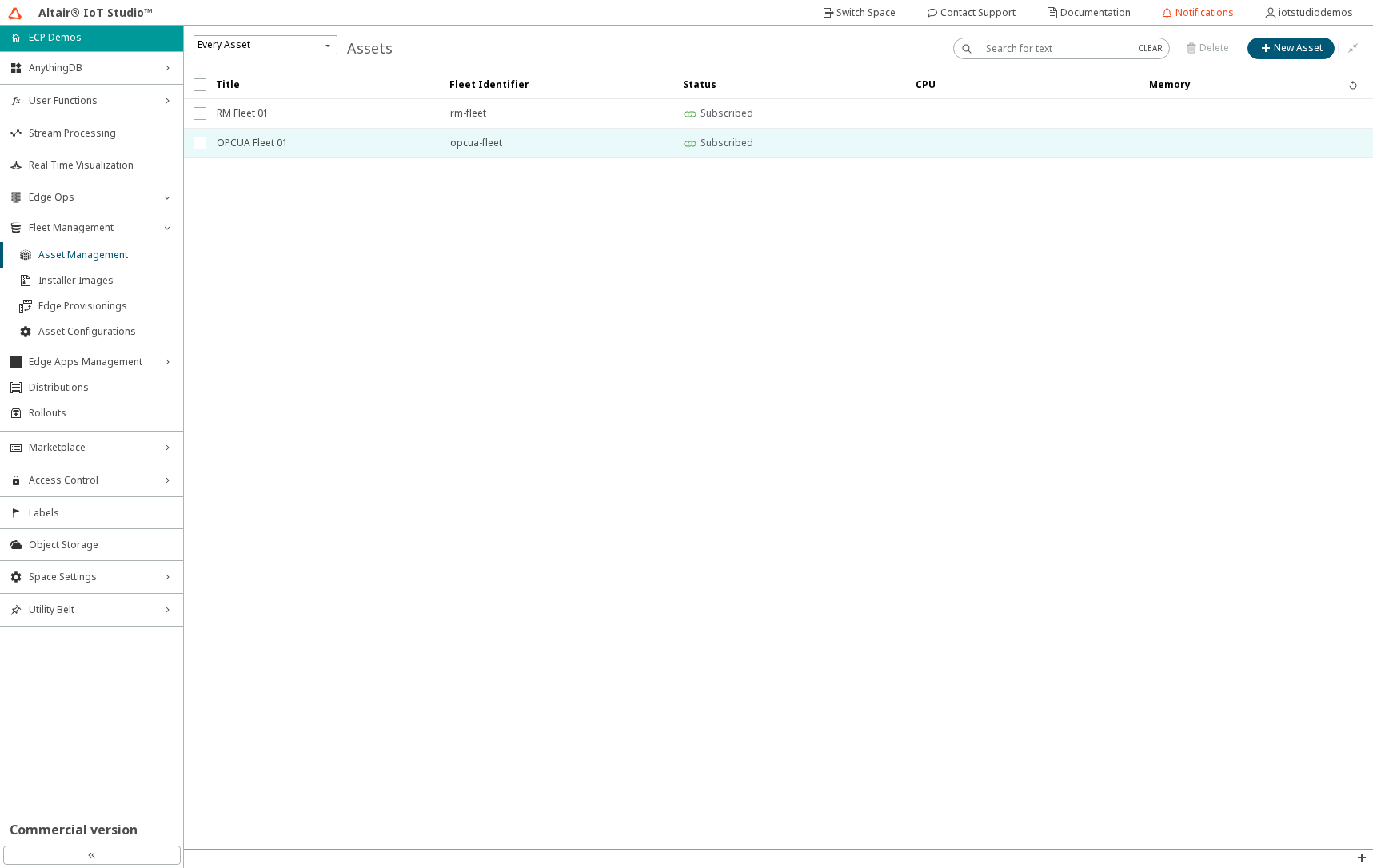
click at [278, 139] on span "OPCUA Fleet 01" at bounding box center [323, 143] width 212 height 29
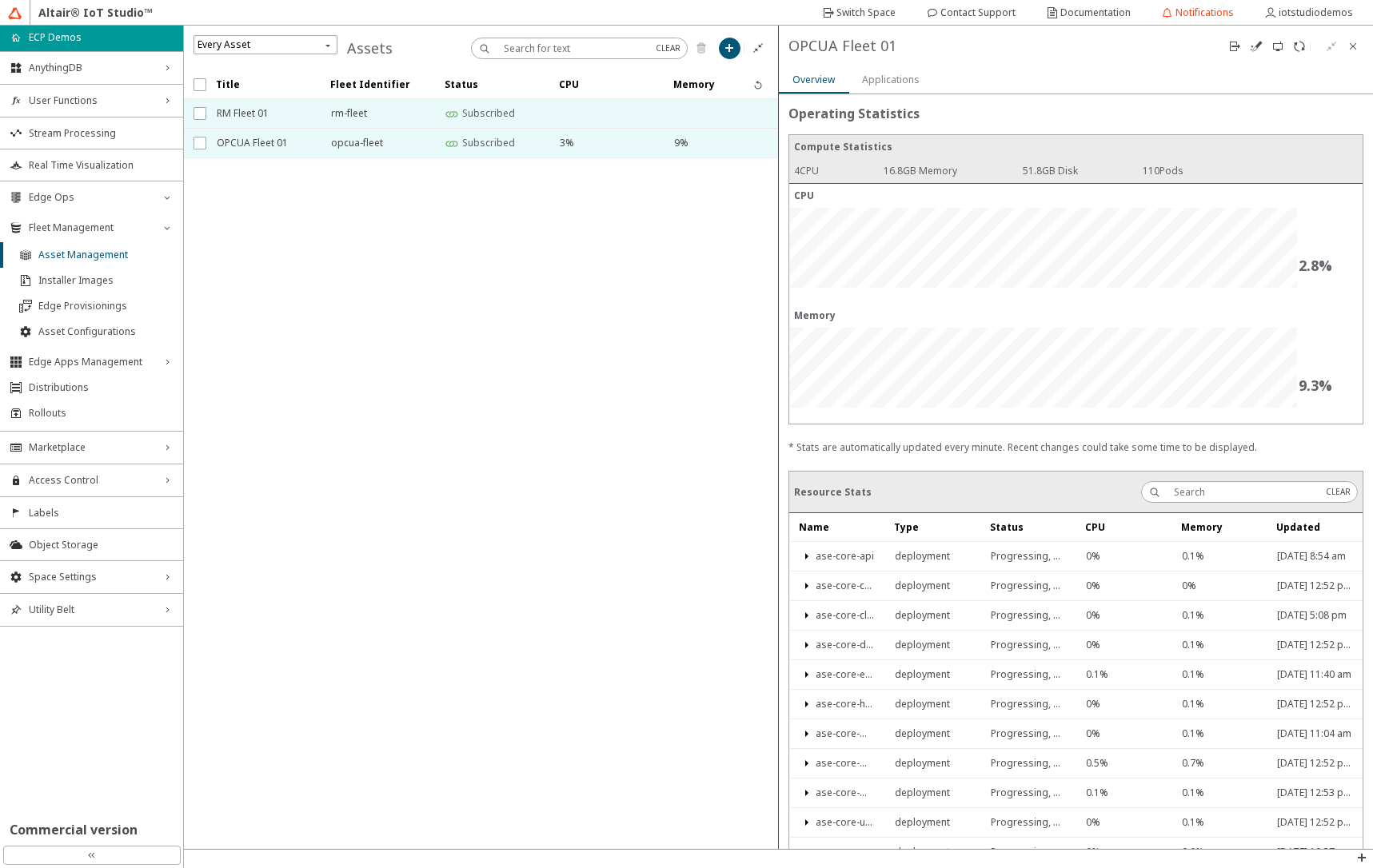
click at [277, 113] on span "RM Fleet 01" at bounding box center [264, 113] width 94 height 29
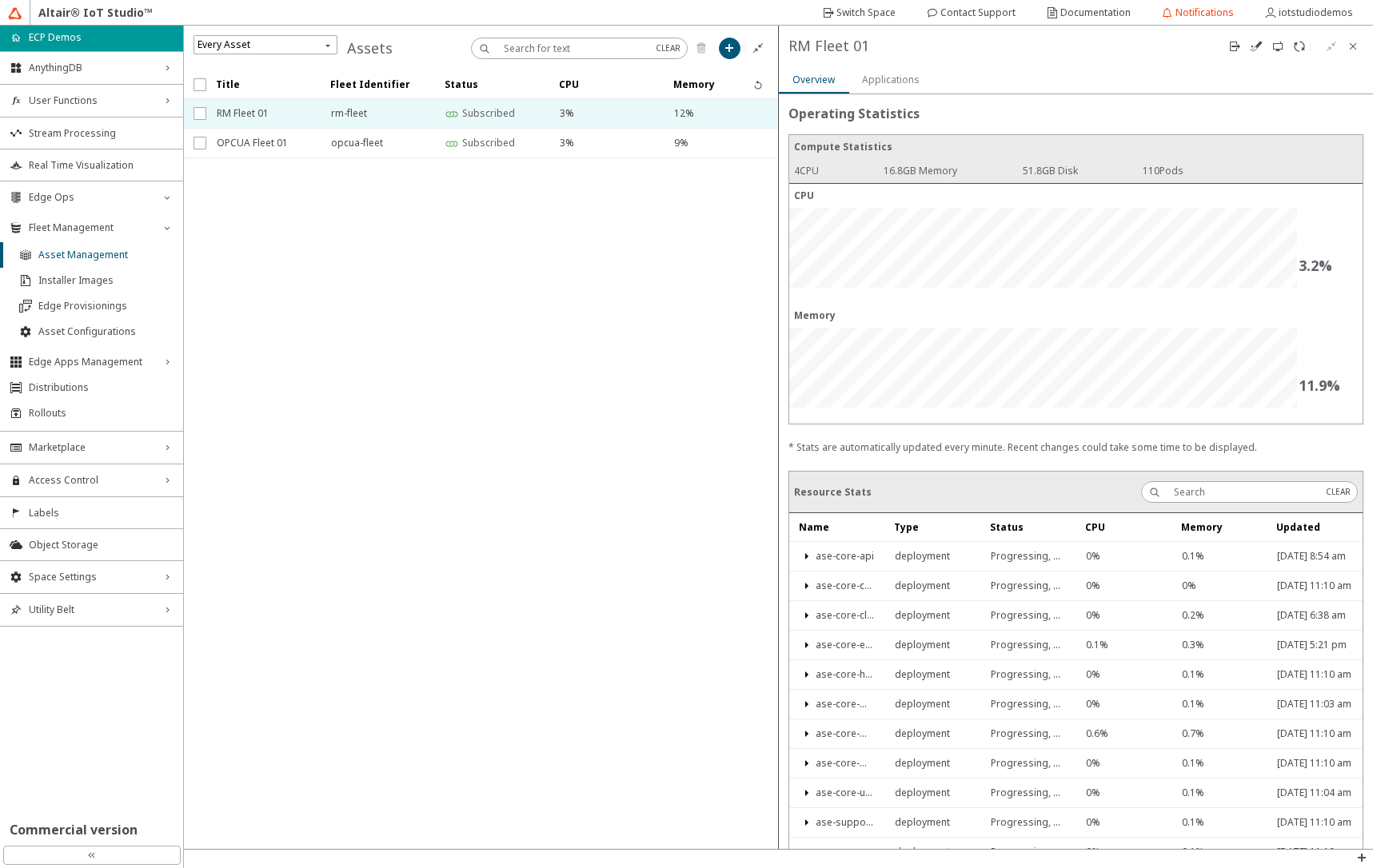
click at [0, 0] on slot "Applications" at bounding box center [0, 0] width 0 height 0
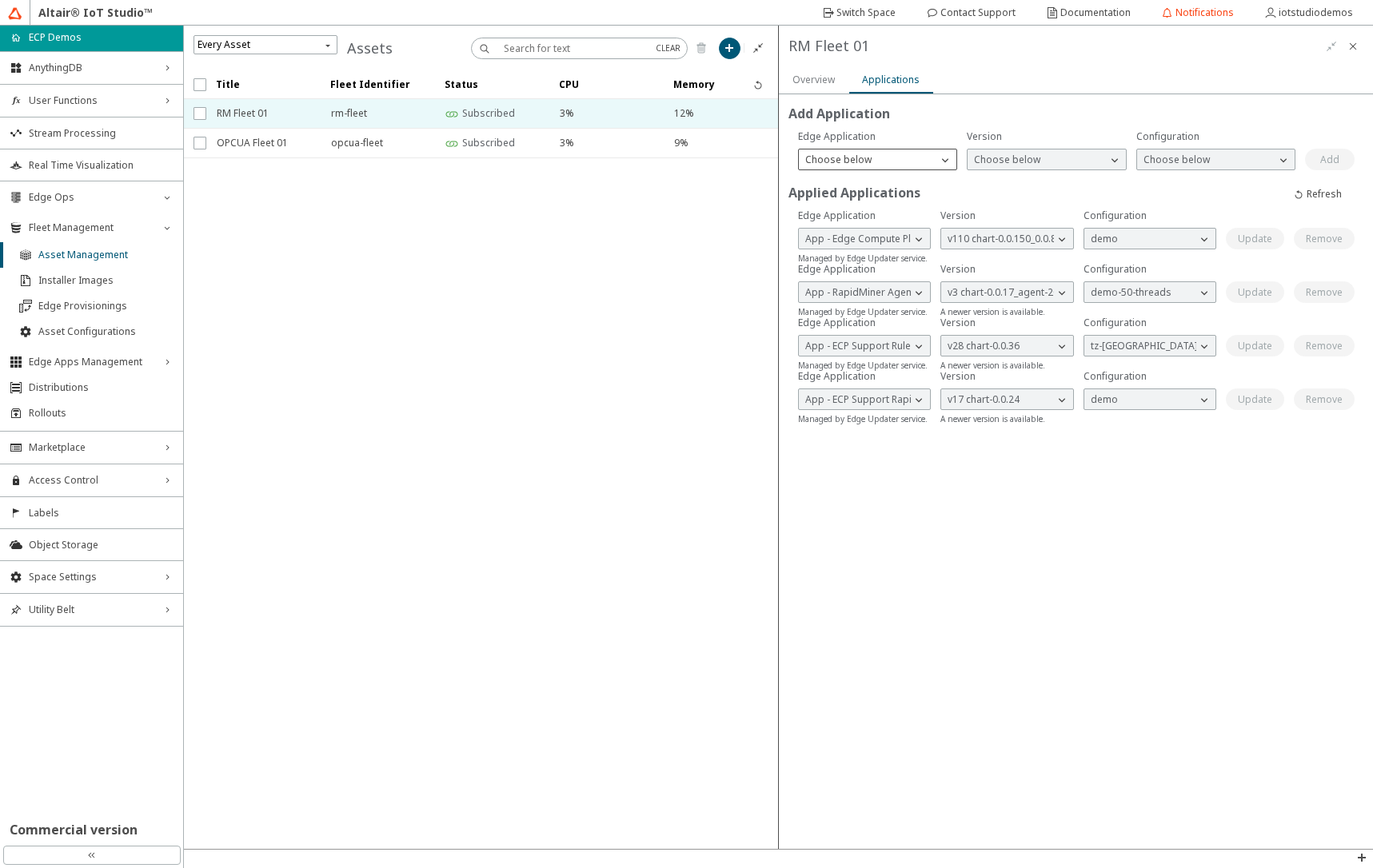
click at [857, 159] on p "Choose below" at bounding box center [839, 160] width 79 height 14
click at [849, 235] on span "App - ECP Cluster Upgrade" at bounding box center [866, 229] width 123 height 13
click at [997, 162] on p "Choose below" at bounding box center [1008, 160] width 79 height 14
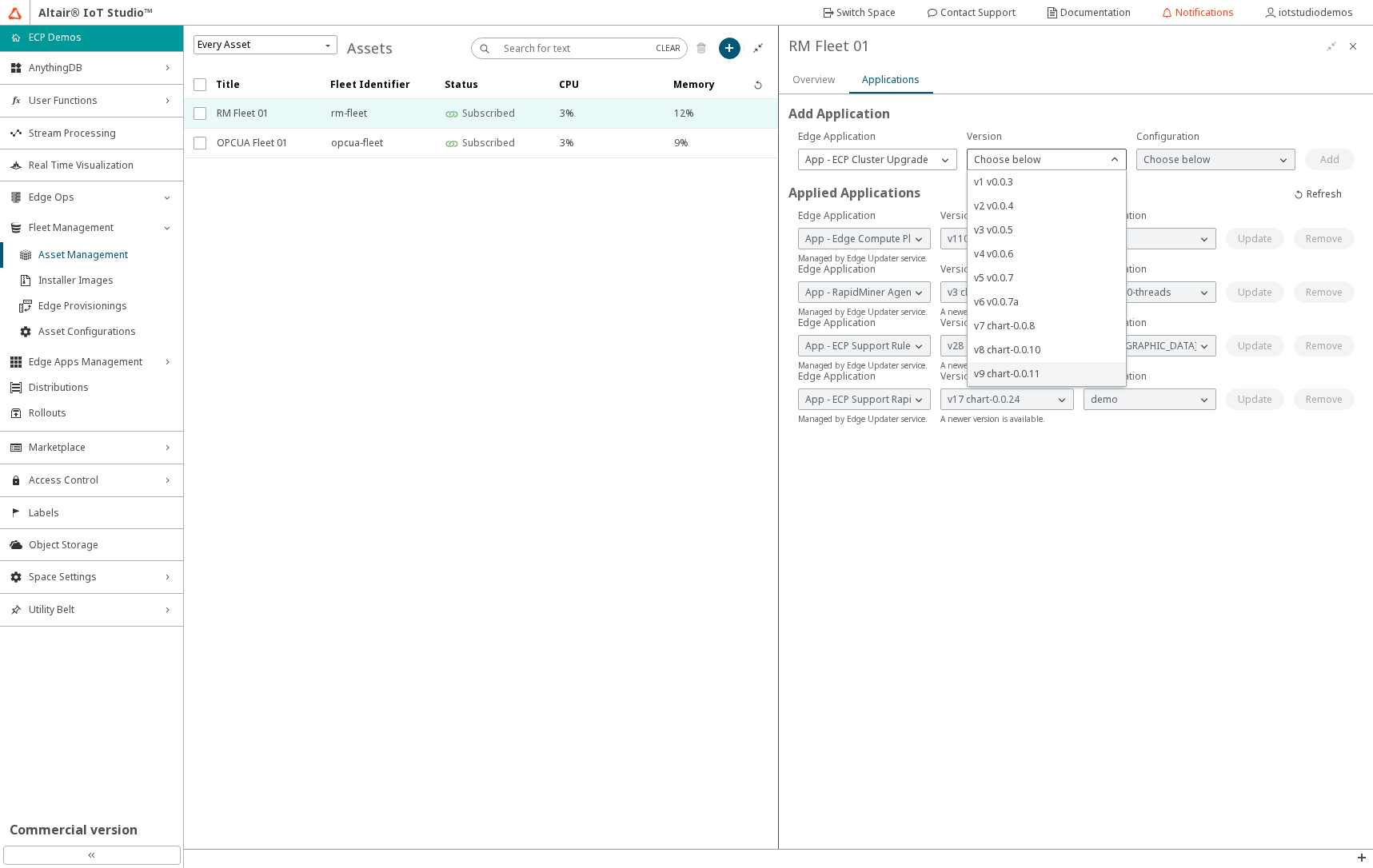
click at [1011, 374] on span "v9 chart-0.0.11" at bounding box center [1008, 373] width 67 height 13
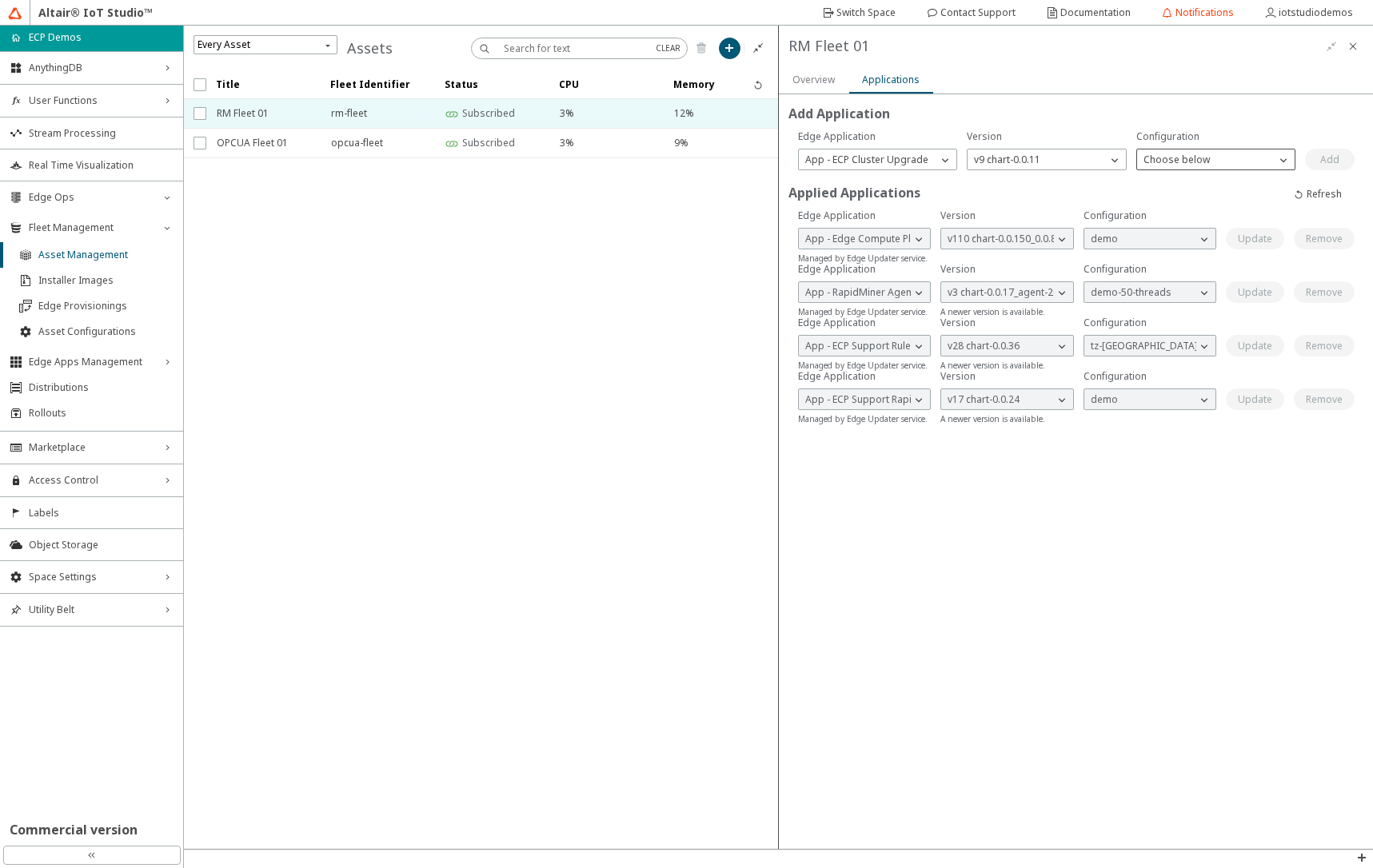
click at [1191, 157] on p "Choose below" at bounding box center [1177, 160] width 79 height 14
click at [0, 0] on slot "Overview" at bounding box center [0, 0] width 0 height 0
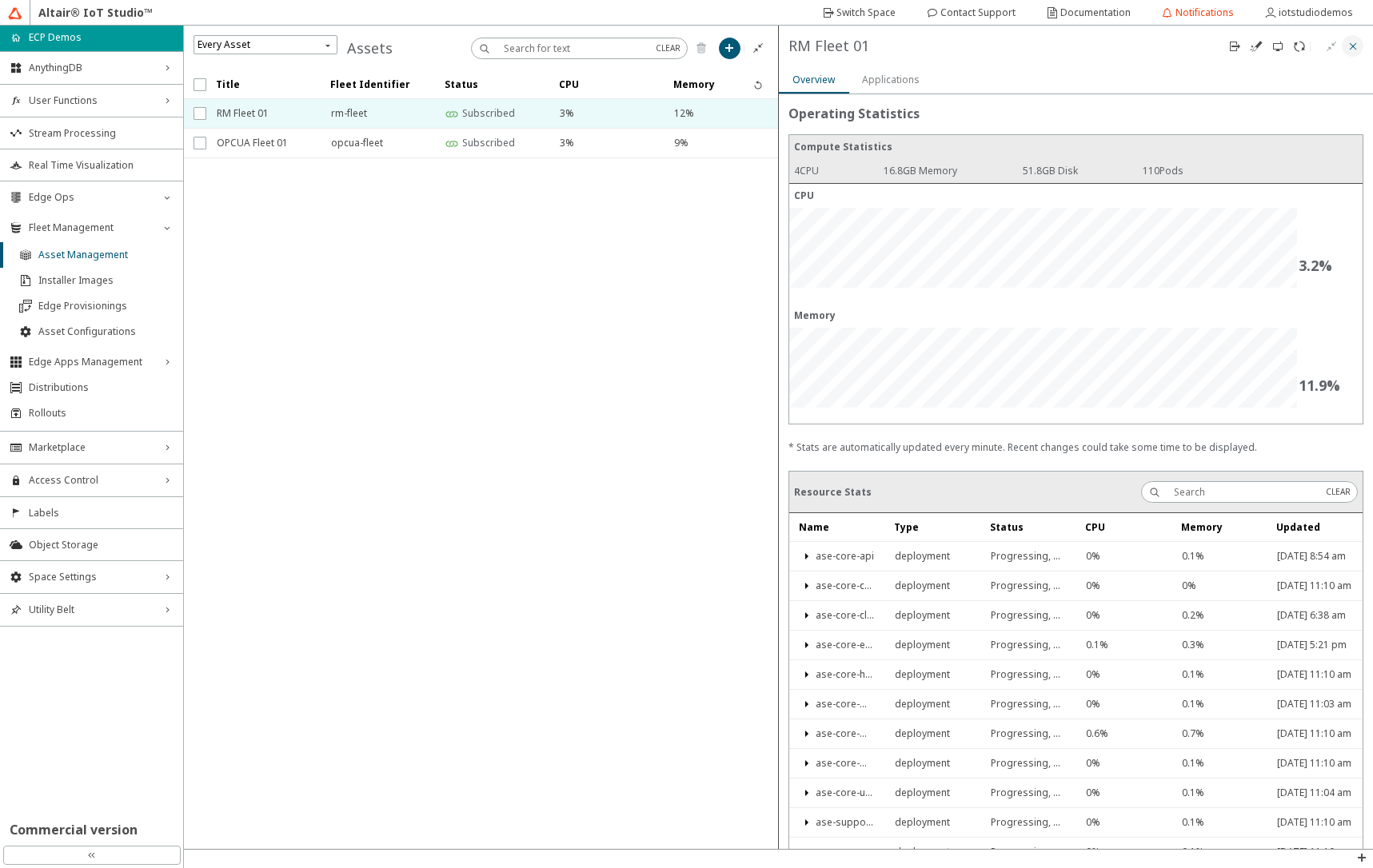
click at [1349, 42] on iron-icon at bounding box center [1353, 46] width 13 height 13
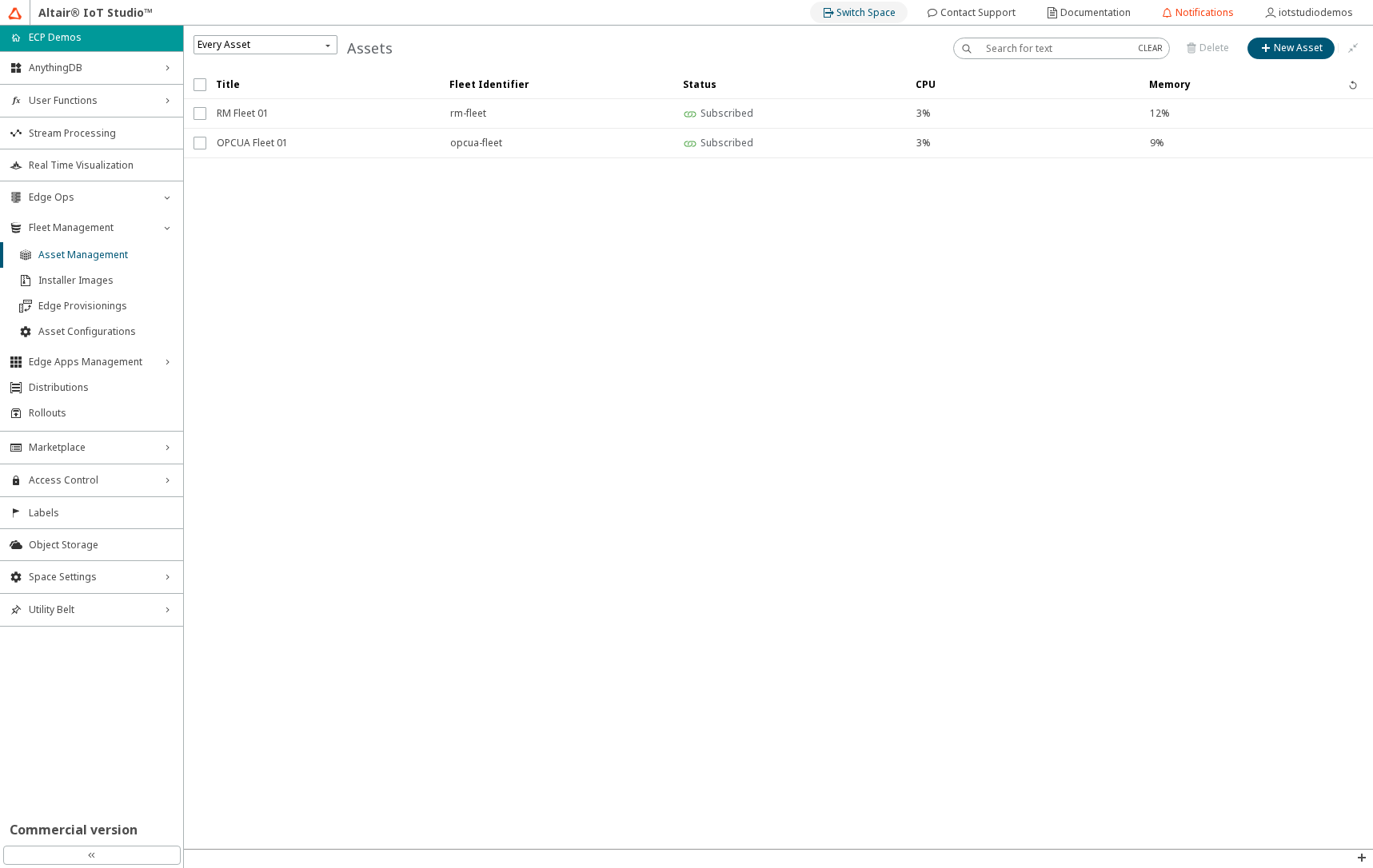
click at [0, 0] on slot "Switch Space" at bounding box center [0, 0] width 0 height 0
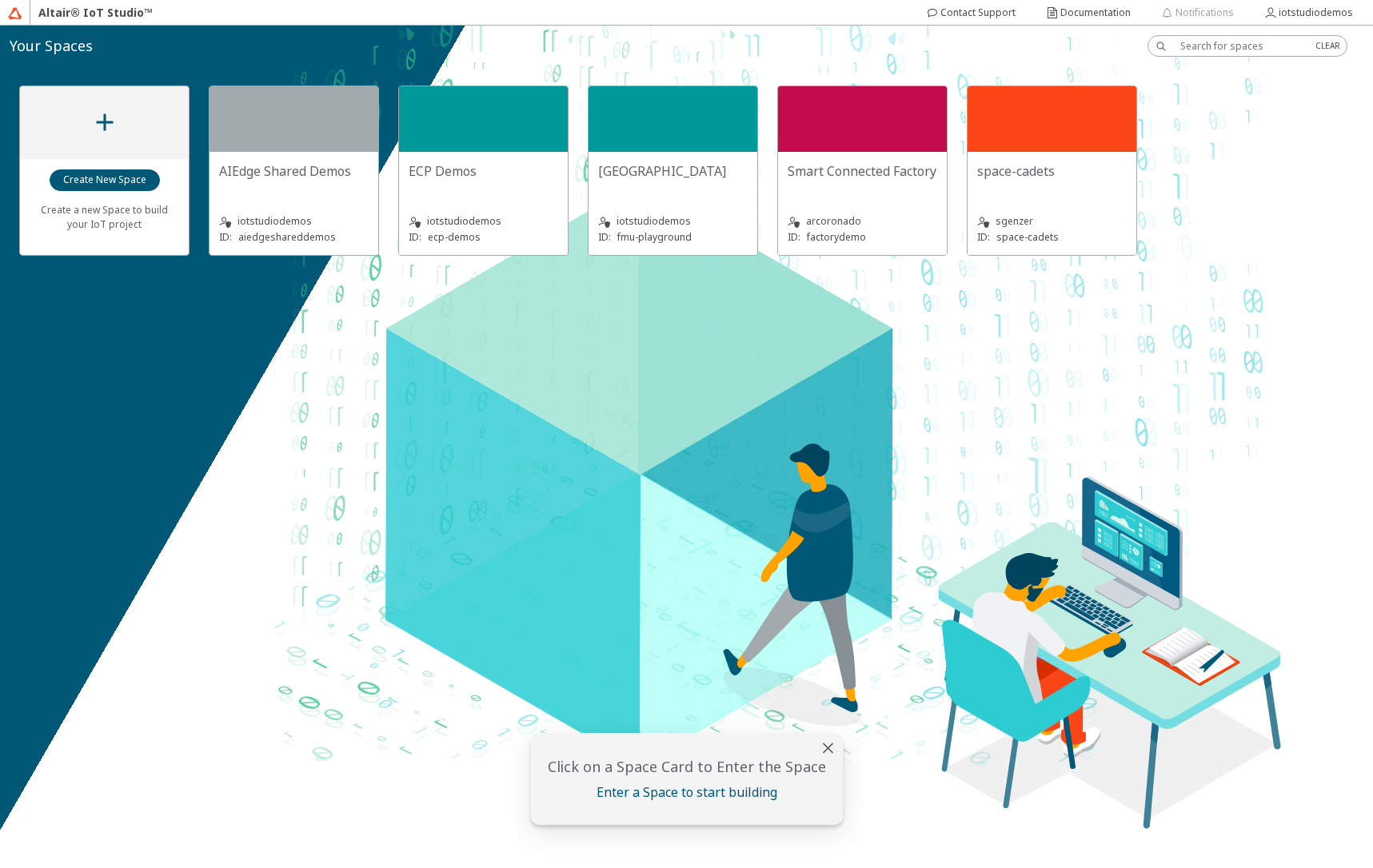
click at [332, 191] on div "AIEdge Shared Demos" at bounding box center [294, 178] width 149 height 32
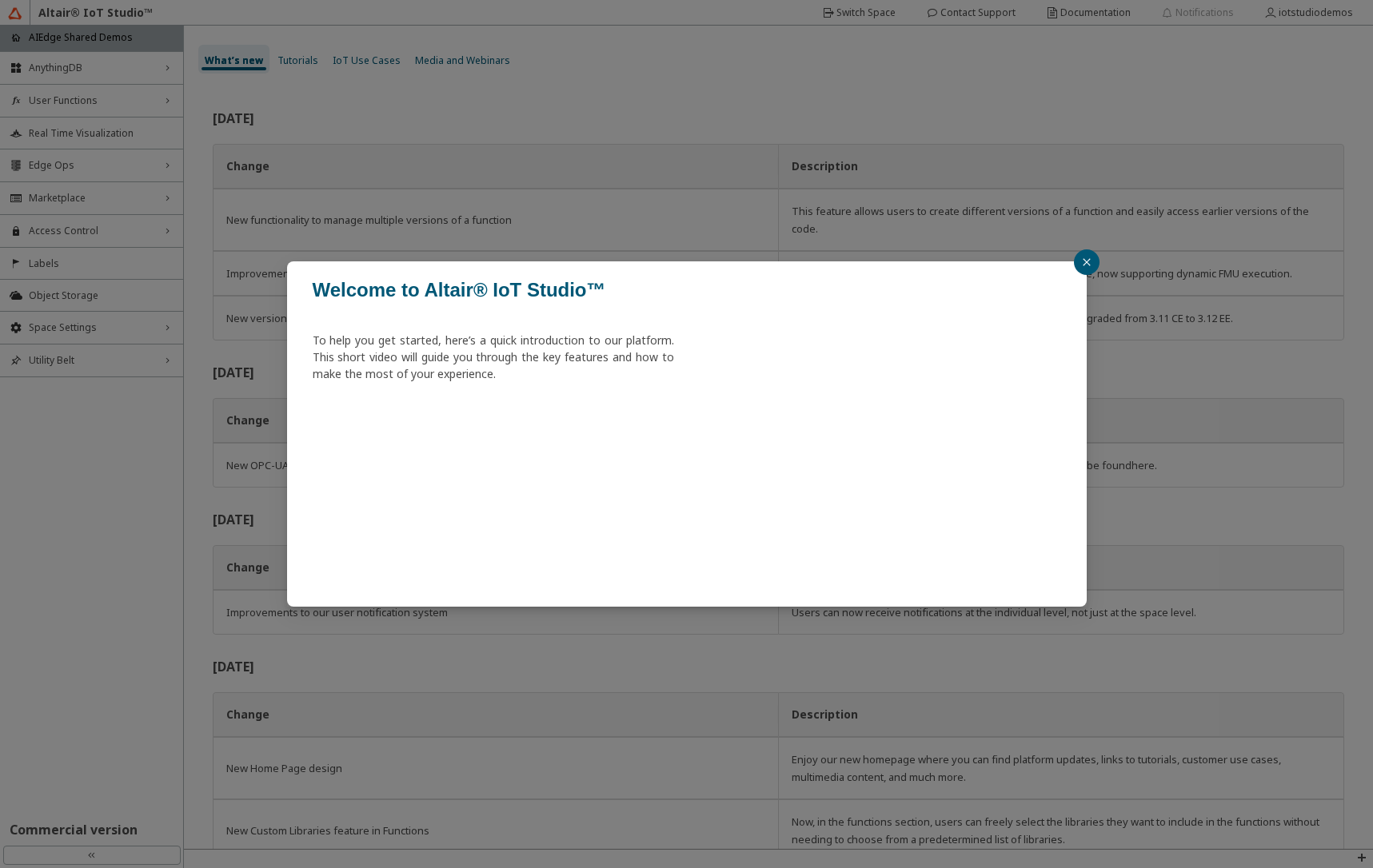
click at [68, 162] on div "Welcome to Altair® IoT Studio™ To help you get started, here’s a quick introduc…" at bounding box center [686, 434] width 1373 height 868
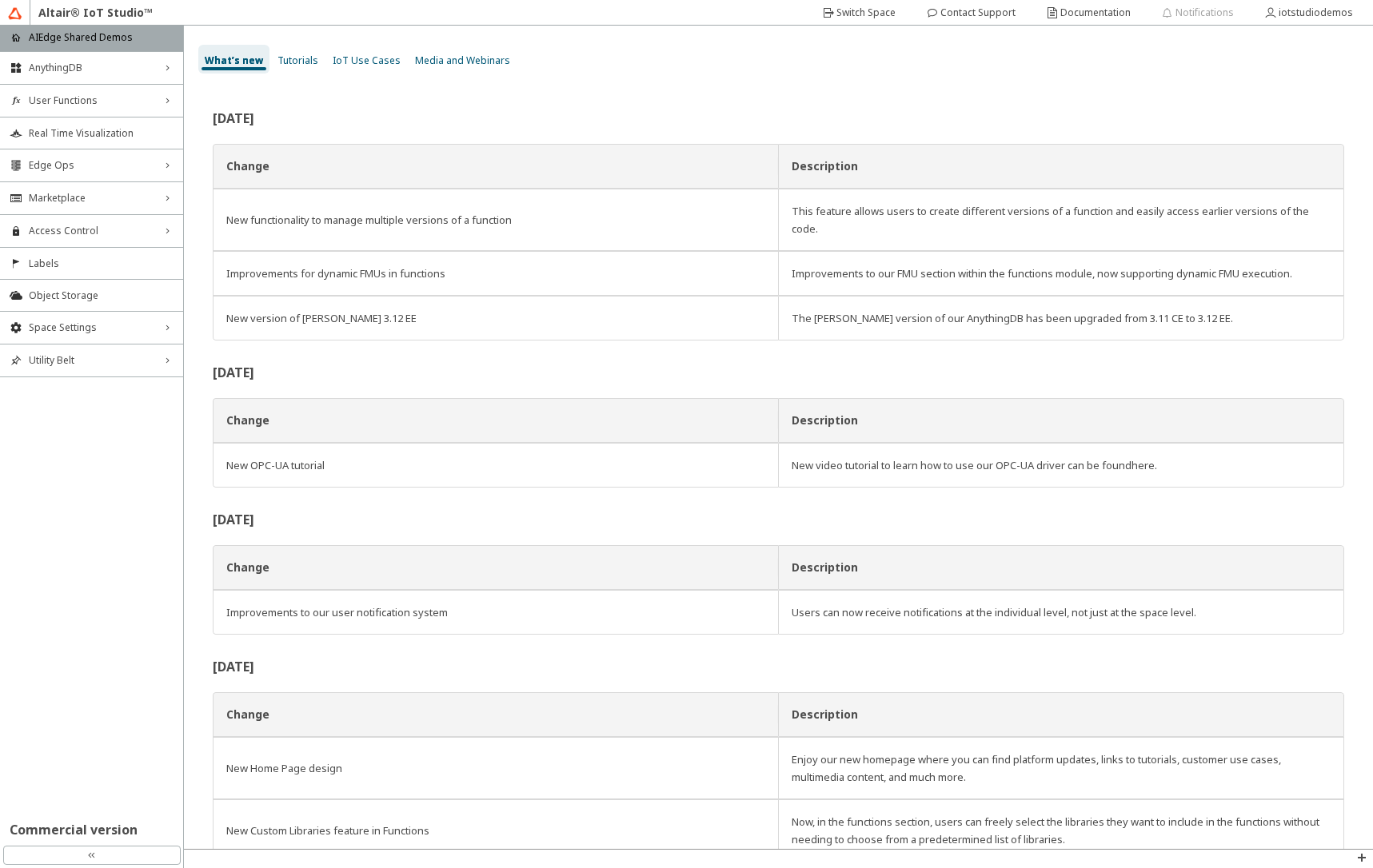
click at [68, 162] on span "Edge Ops" at bounding box center [92, 166] width 126 height 13
click at [73, 197] on span "Fleet Management" at bounding box center [92, 196] width 126 height 13
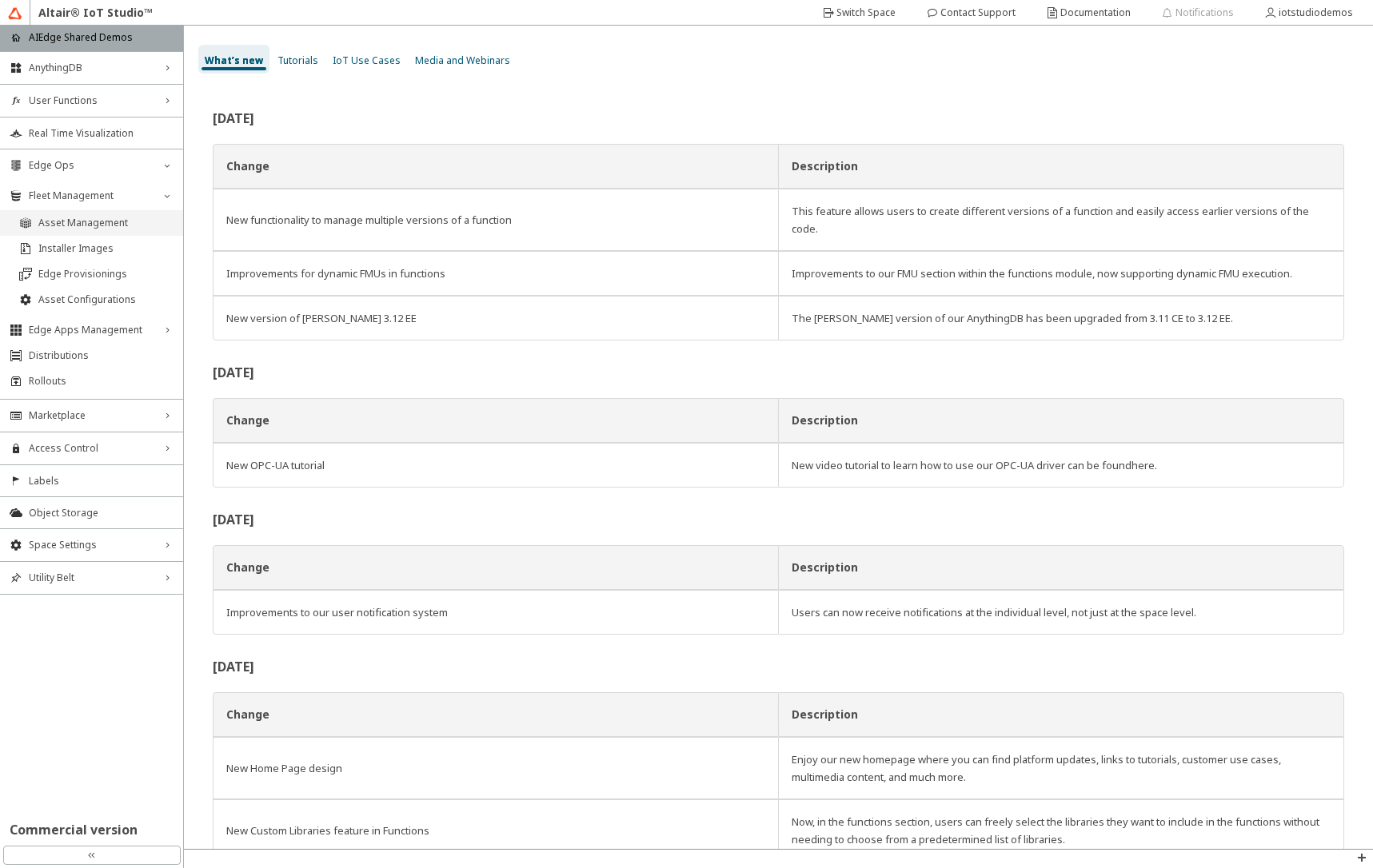
click at [73, 212] on li "Asset Management" at bounding box center [92, 223] width 184 height 25
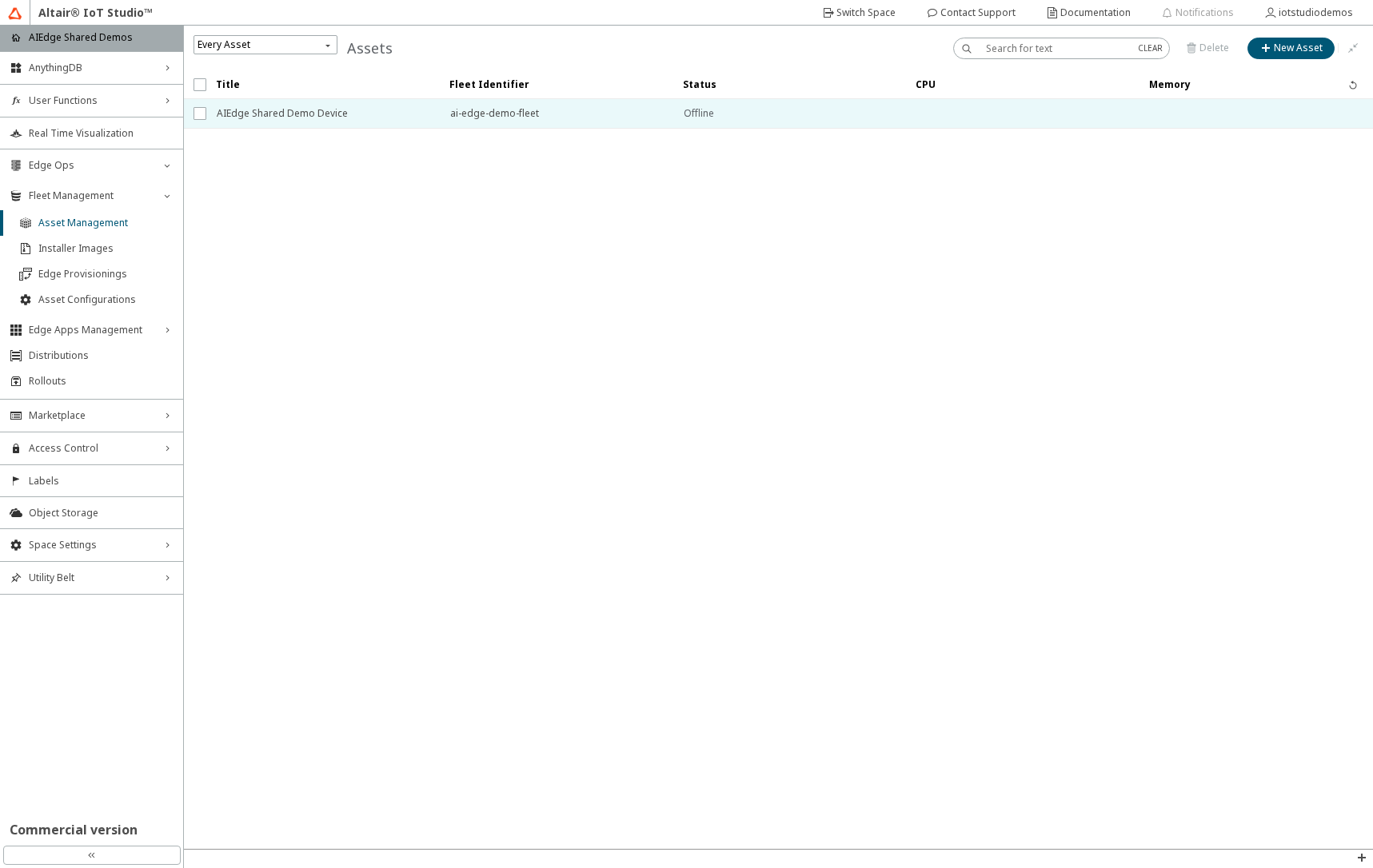
click at [320, 119] on span "AIEdge Shared Demo Device" at bounding box center [323, 113] width 212 height 29
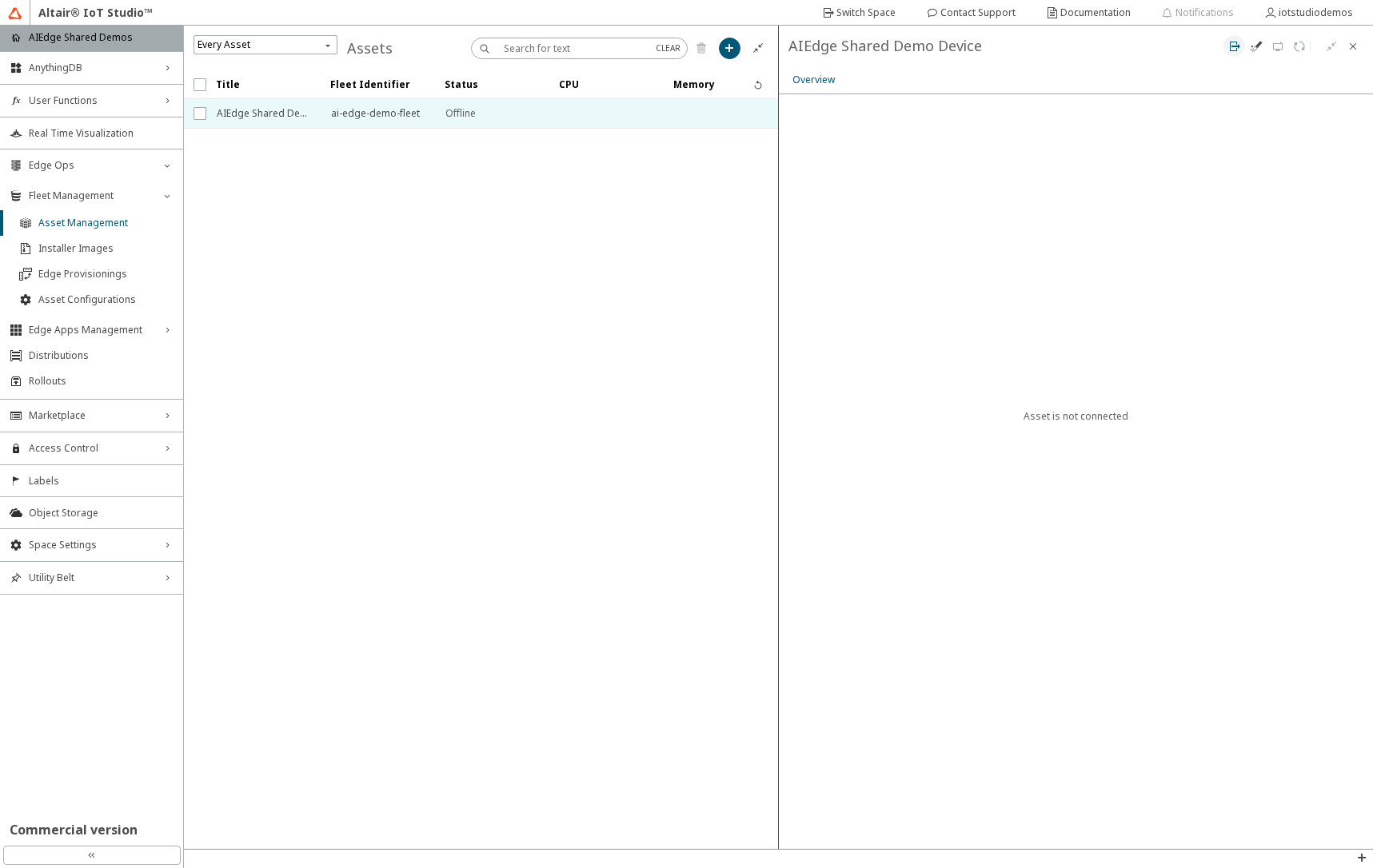
click at [1237, 50] on iron-icon at bounding box center [1234, 46] width 13 height 13
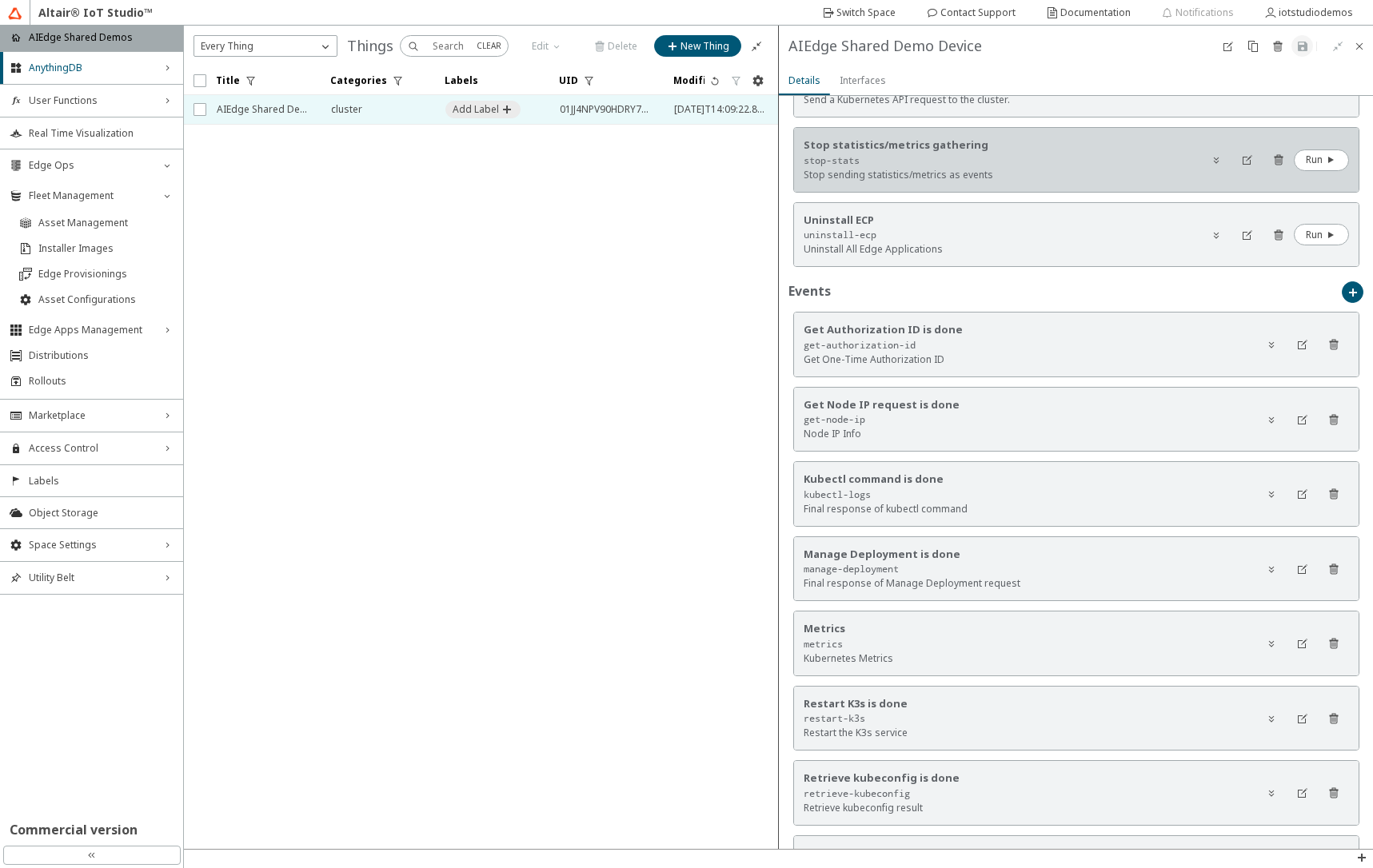
scroll to position [1535, 0]
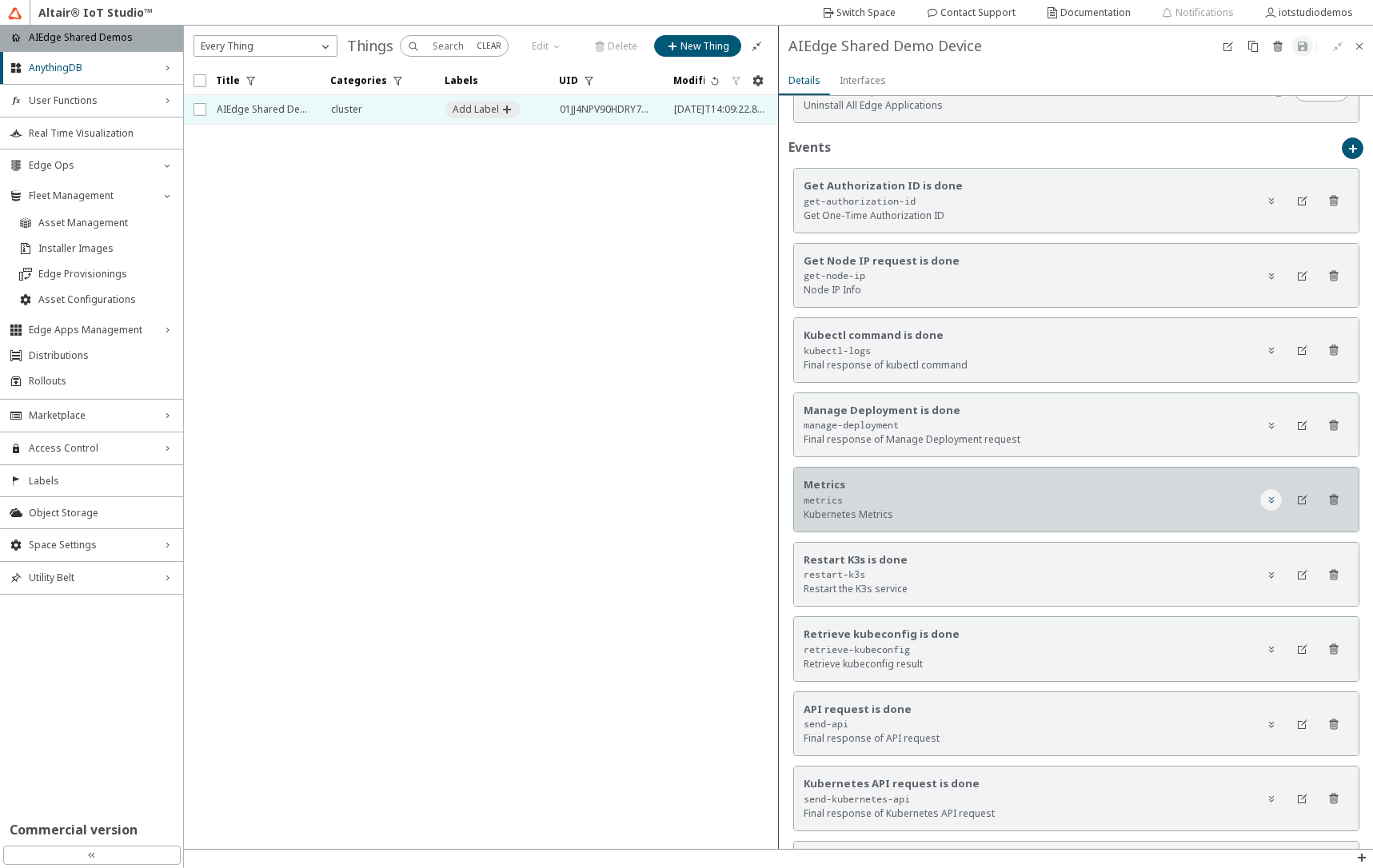
click at [1265, 499] on iron-icon at bounding box center [1271, 499] width 13 height 13
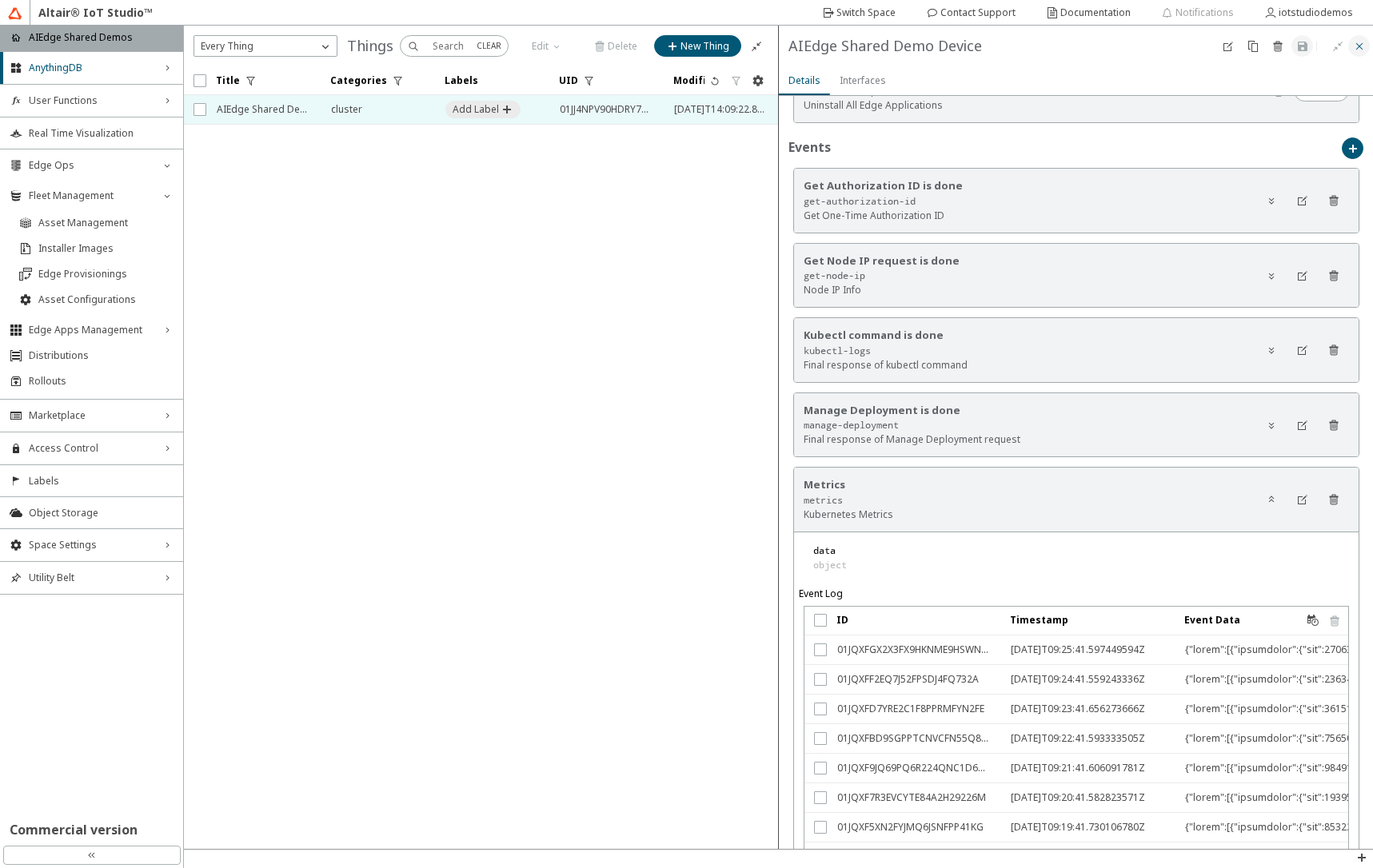
click at [1353, 45] on iron-icon at bounding box center [1360, 46] width 13 height 13
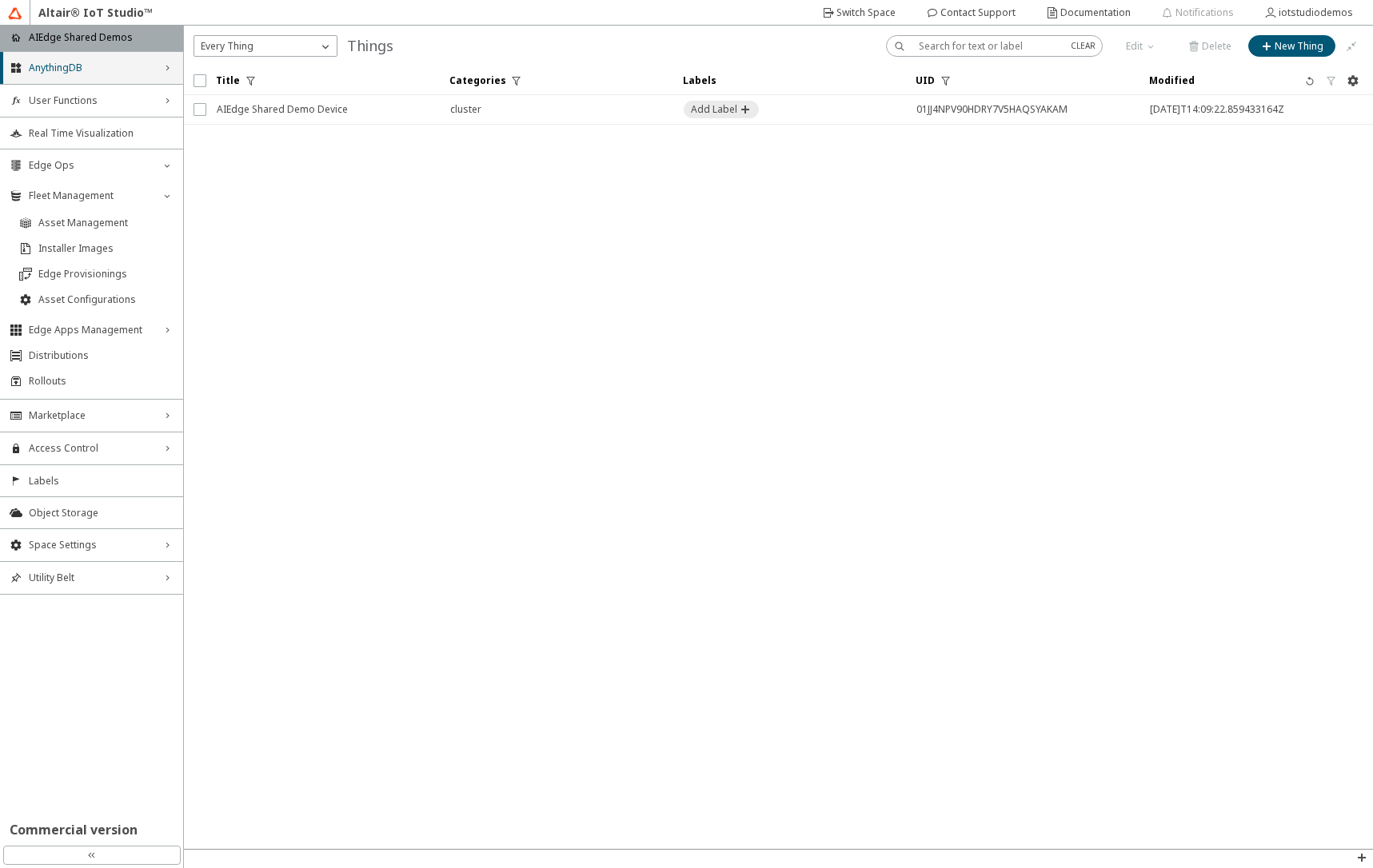
click at [116, 69] on span "AnythingDB" at bounding box center [92, 67] width 126 height 13
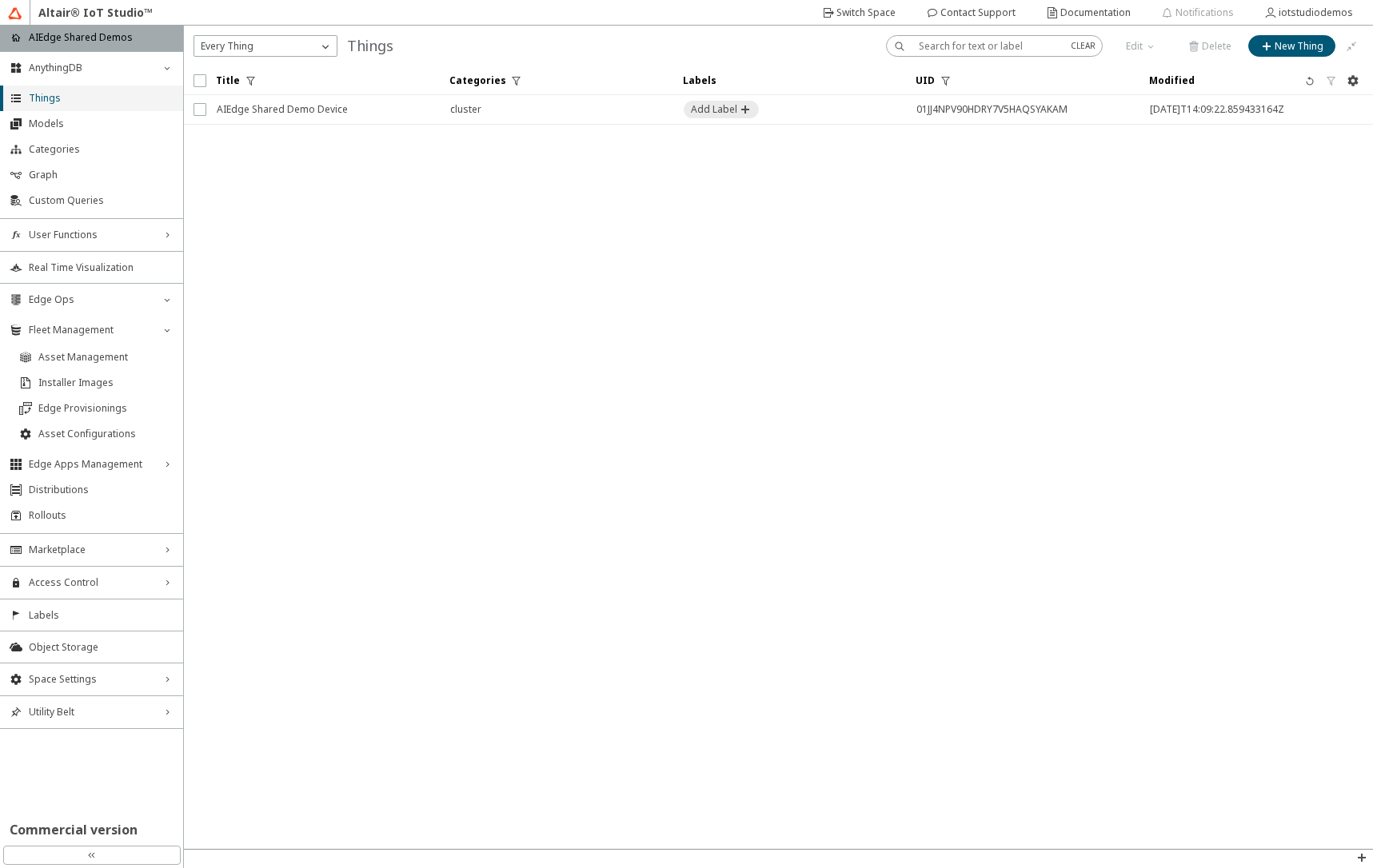
click at [103, 98] on span "Things" at bounding box center [101, 98] width 145 height 13
click at [0, 0] on slot "Switch Space" at bounding box center [0, 0] width 0 height 0
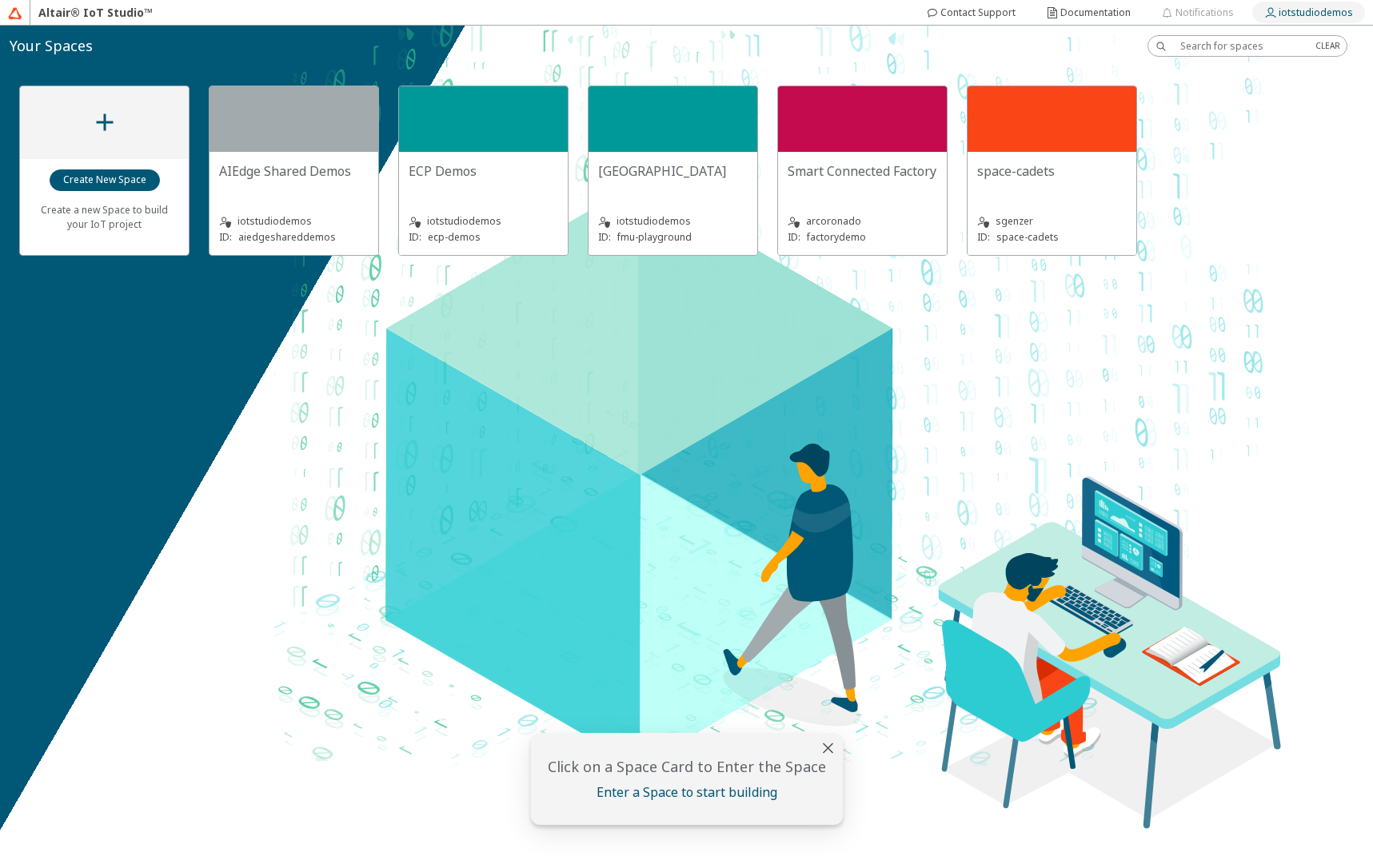
click at [0, 0] on slot "iotstudiodemos" at bounding box center [0, 0] width 0 height 0
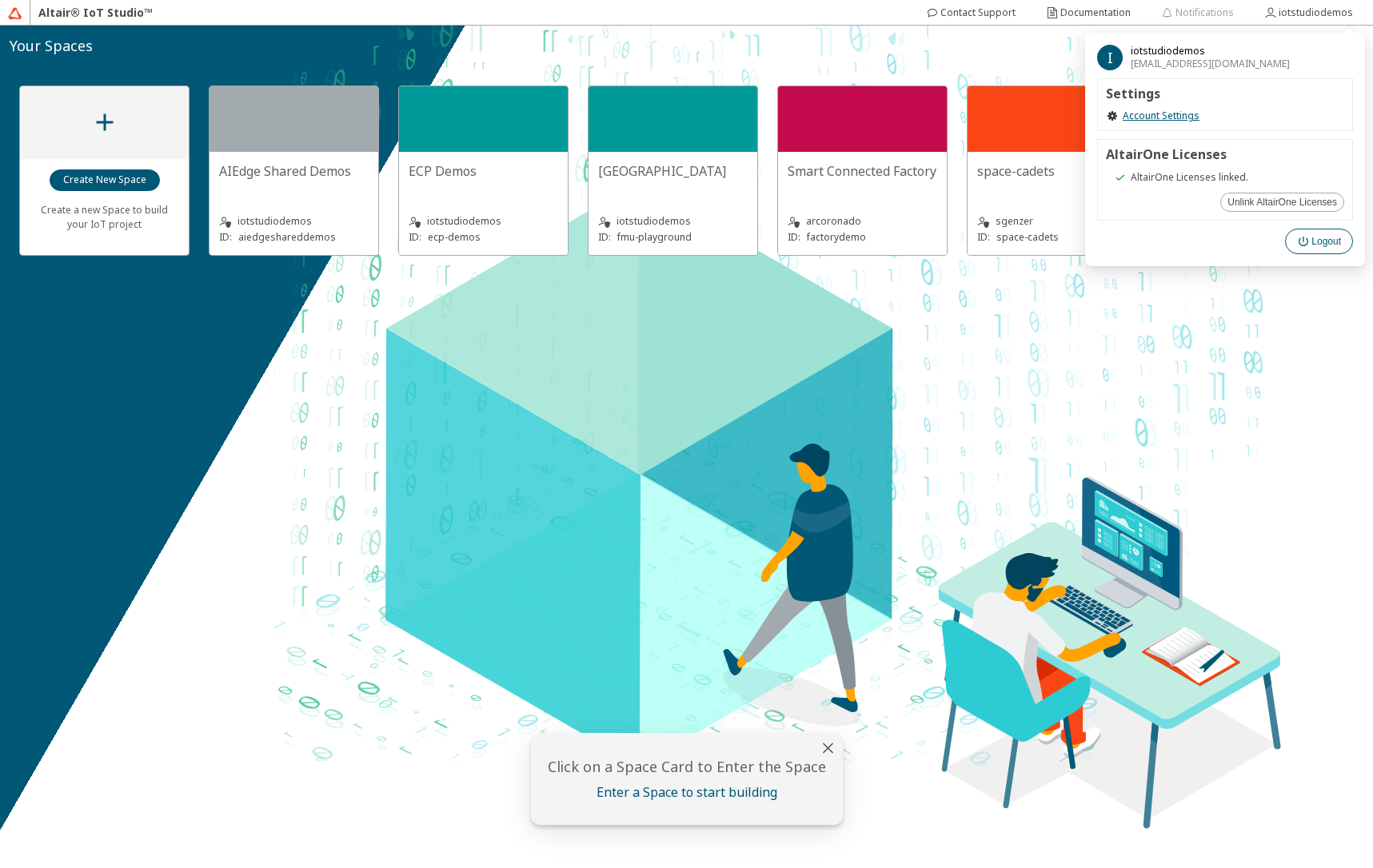
click at [1303, 244] on iron-icon at bounding box center [1305, 241] width 14 height 13
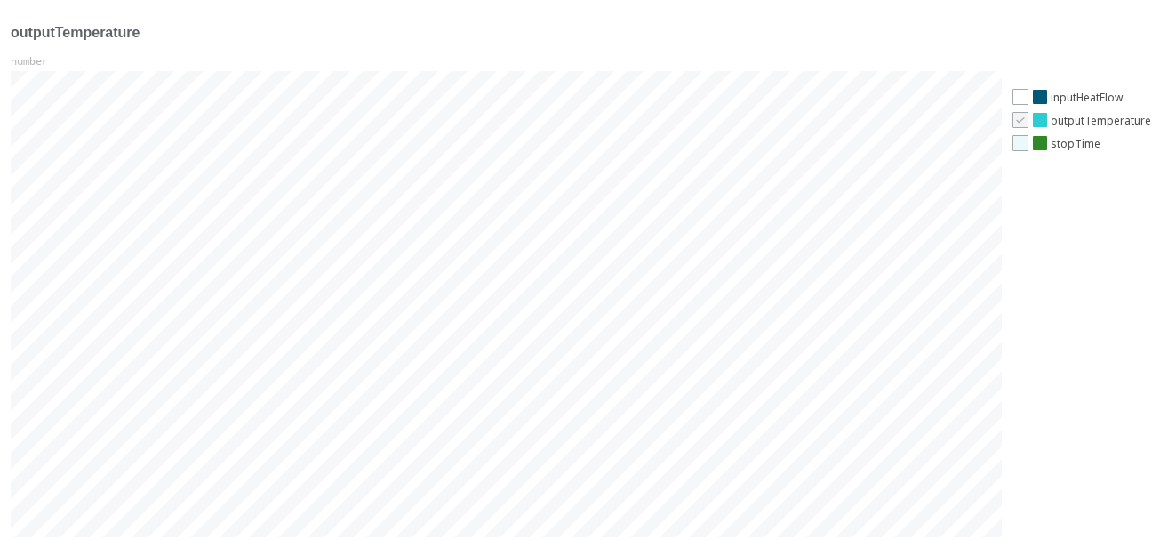
click at [532, 144] on div at bounding box center [1020, 143] width 16 height 16
click at [532, 142] on icon "check" at bounding box center [1020, 143] width 12 height 12
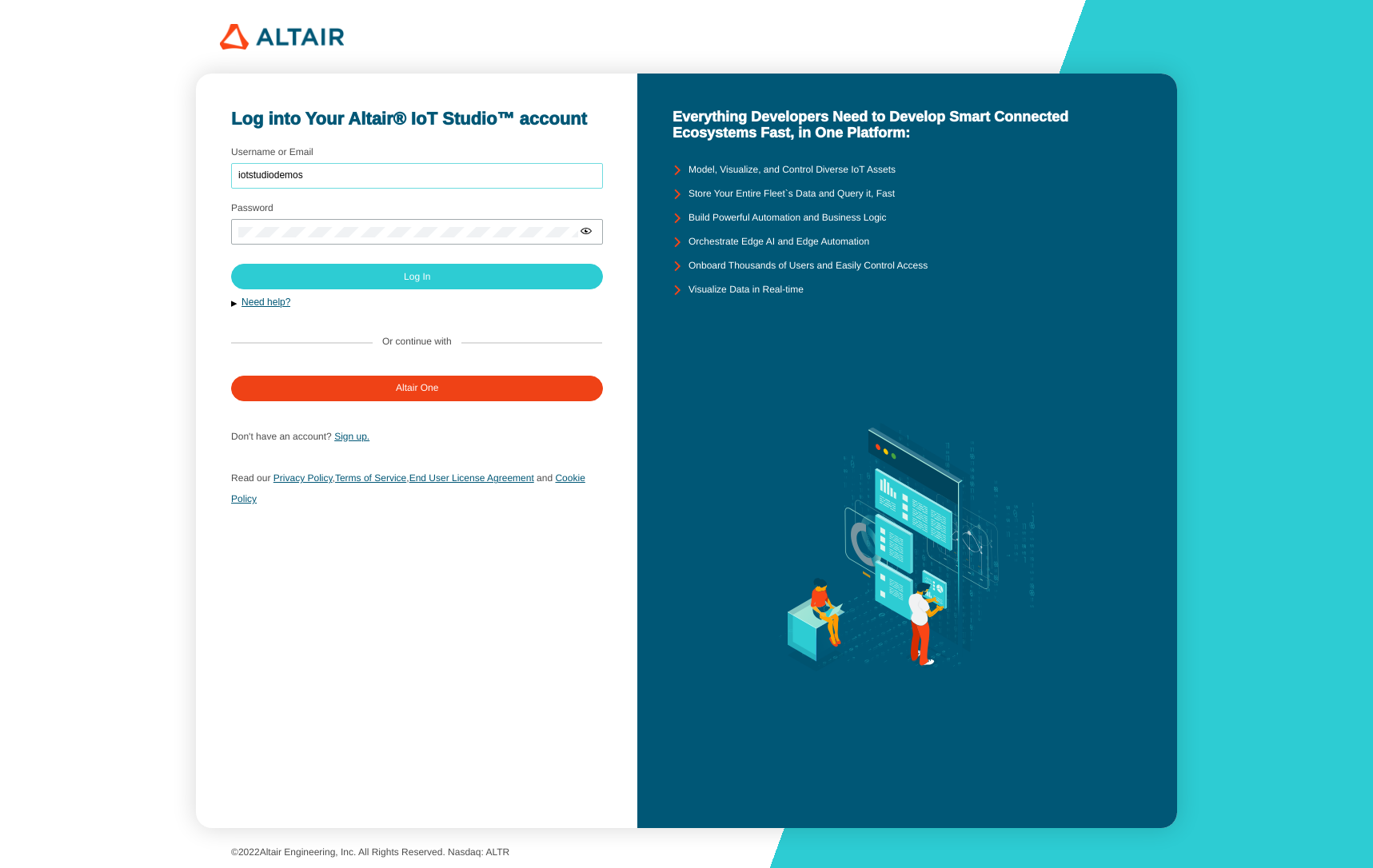
click at [298, 177] on input "iotstudiodemos" at bounding box center [417, 175] width 357 height 11
type input "mschoones"
click at [348, 273] on paper-button "Log In" at bounding box center [417, 276] width 372 height 25
